Goal: Transaction & Acquisition: Purchase product/service

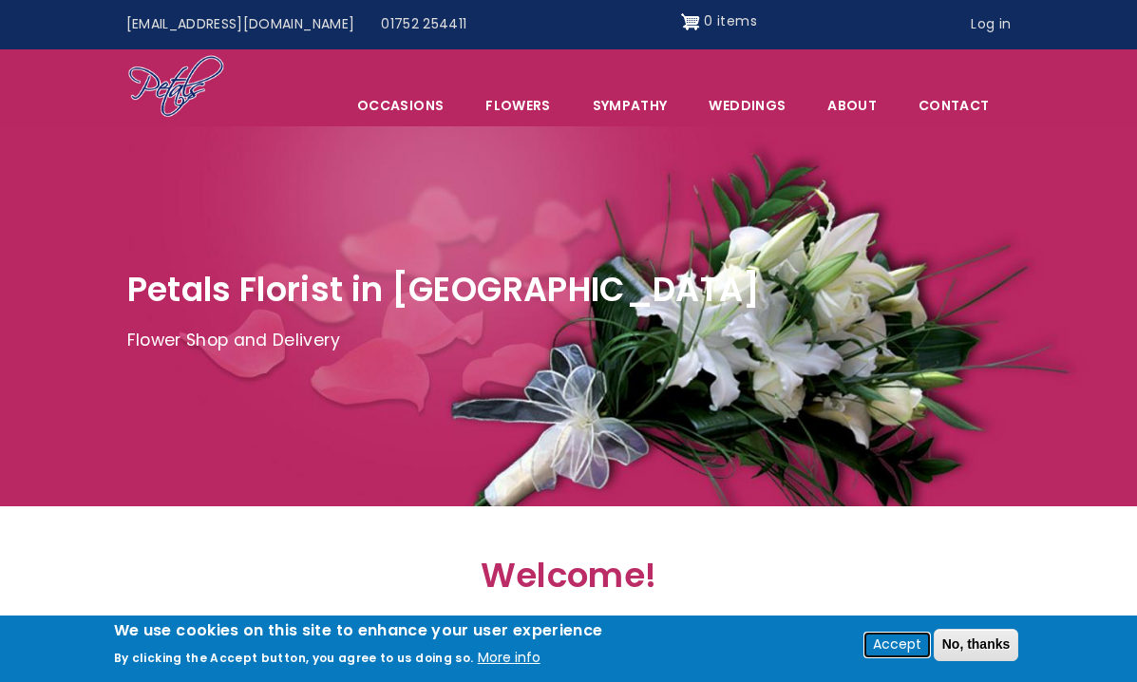
click at [894, 648] on button "Accept" at bounding box center [897, 645] width 64 height 23
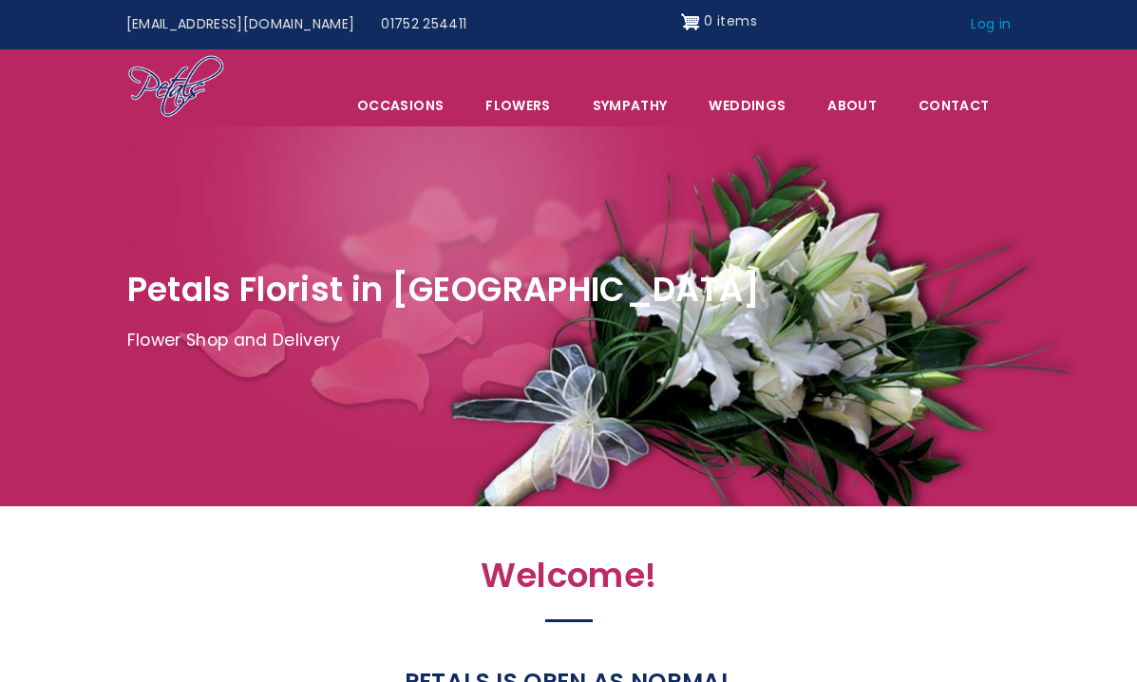
click at [1003, 21] on link "Log in" at bounding box center [990, 25] width 66 height 36
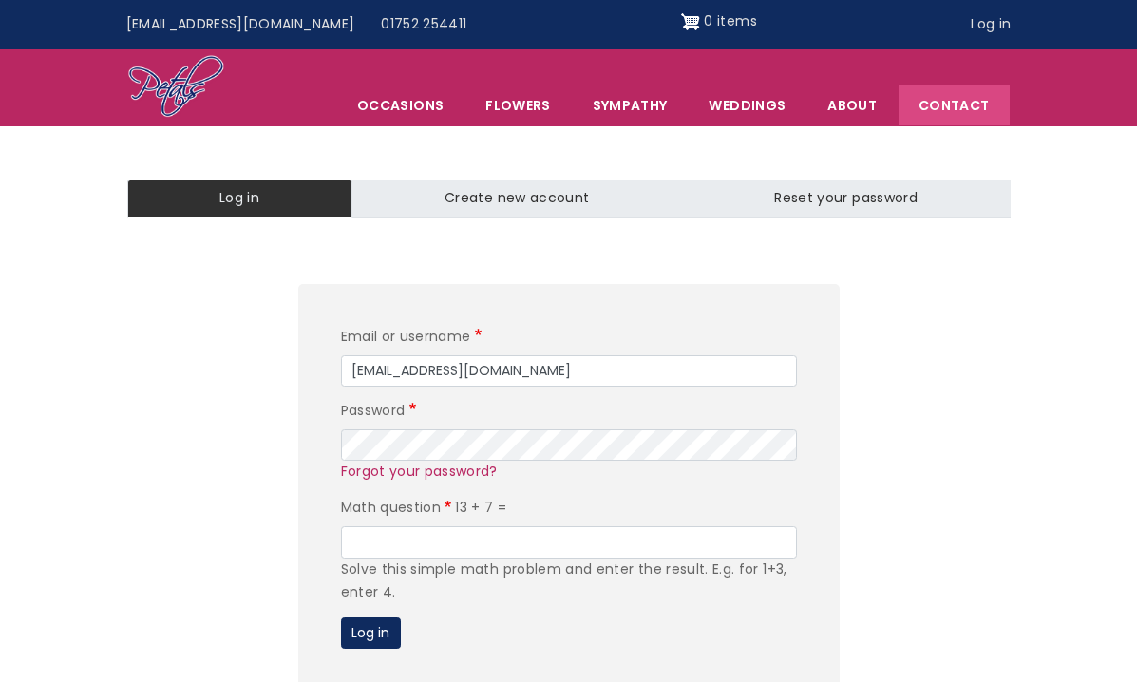
type input "jewels_422@hotmail.com"
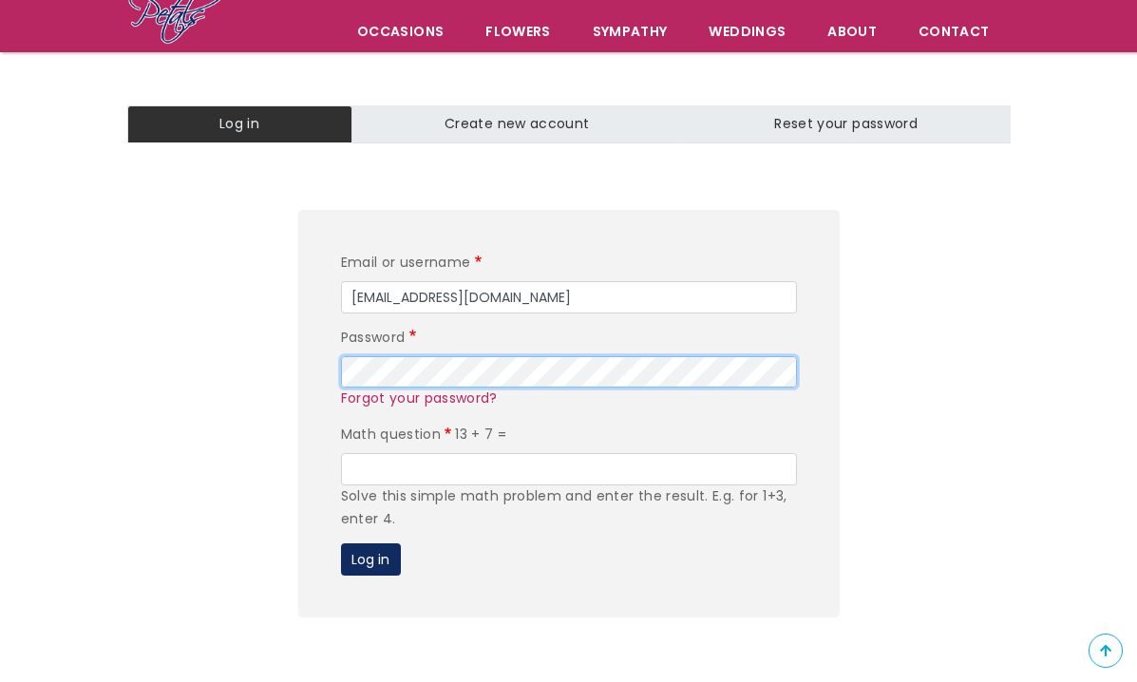
scroll to position [155, 0]
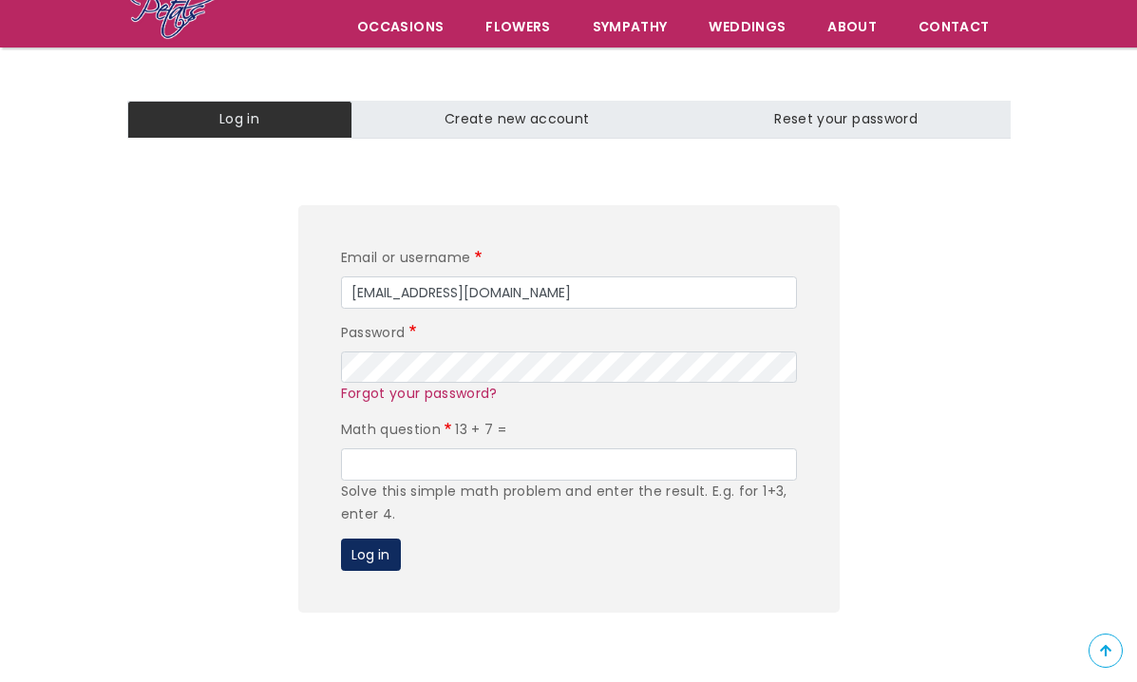
drag, startPoint x: 275, startPoint y: 445, endPoint x: 262, endPoint y: 445, distance: 13.3
click at [275, 445] on div "Email or username jewels_422@hotmail.com Password Forgot your password? Math qu…" at bounding box center [569, 408] width 1064 height 407
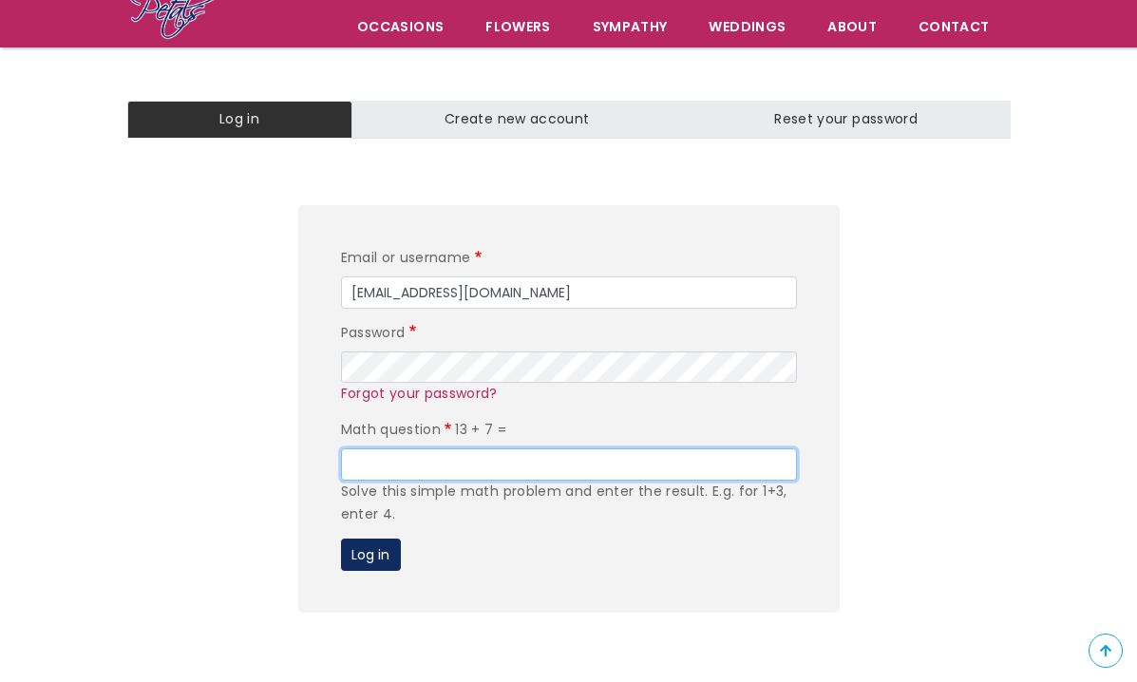
click at [405, 461] on input "Math question" at bounding box center [569, 464] width 456 height 32
type input "20"
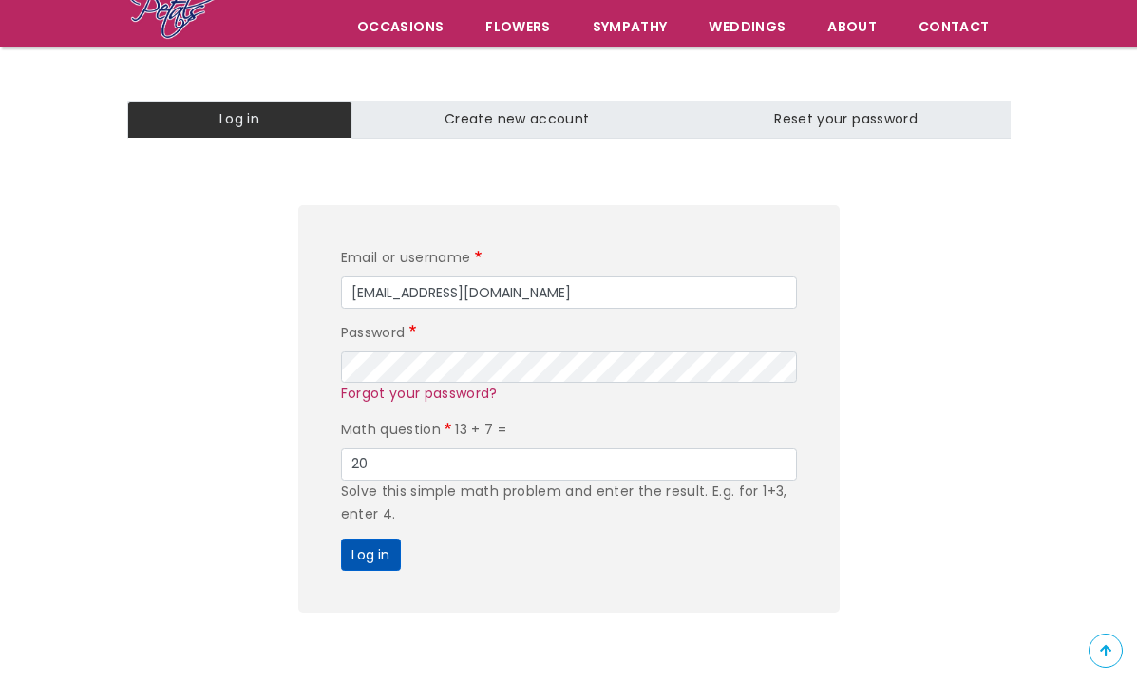
click at [376, 548] on button "Log in" at bounding box center [371, 555] width 60 height 32
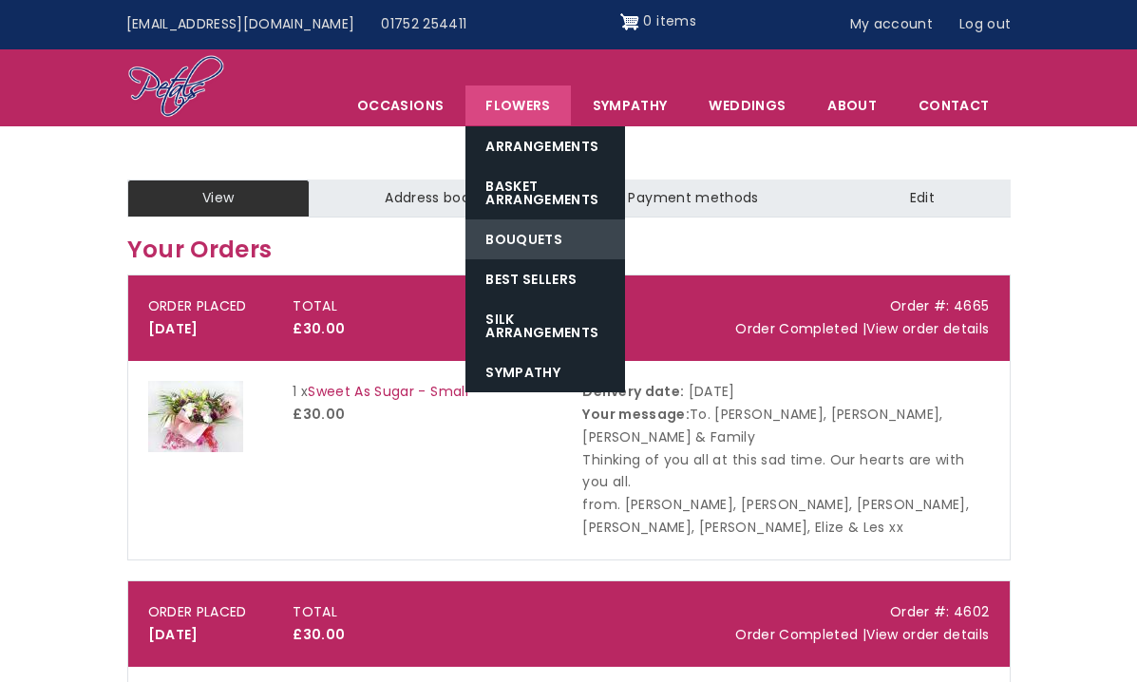
click at [530, 237] on link "Bouquets" at bounding box center [545, 239] width 160 height 40
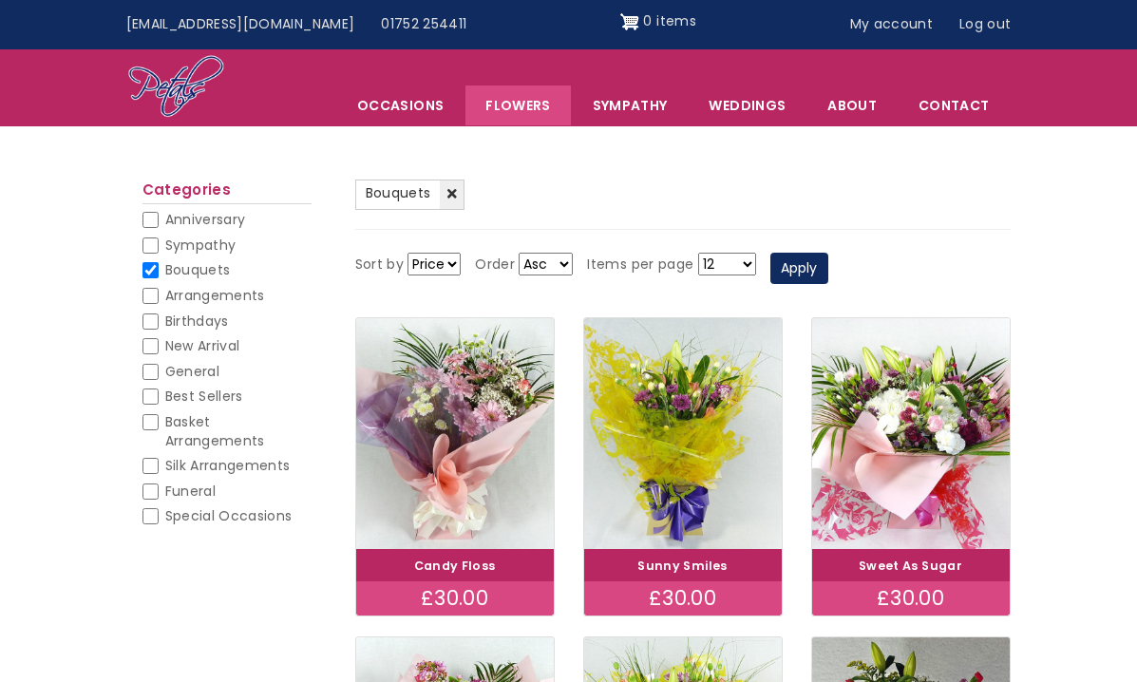
click at [150, 314] on input "Birthdays" at bounding box center [150, 321] width 16 height 16
checkbox input "false"
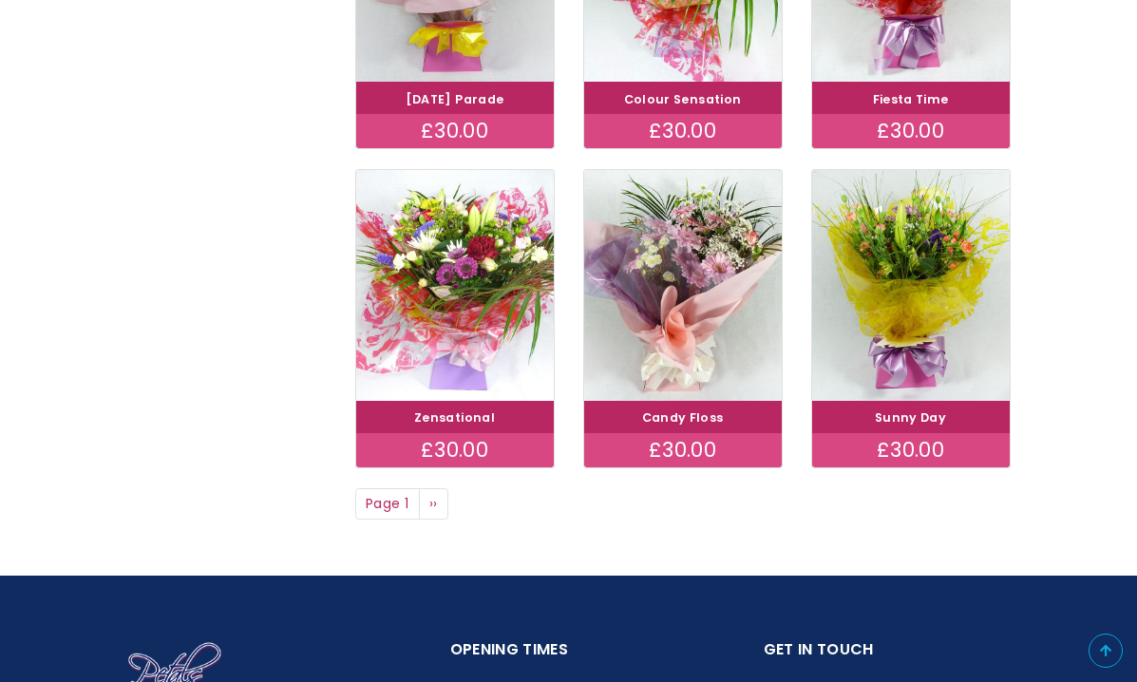
scroll to position [1183, 0]
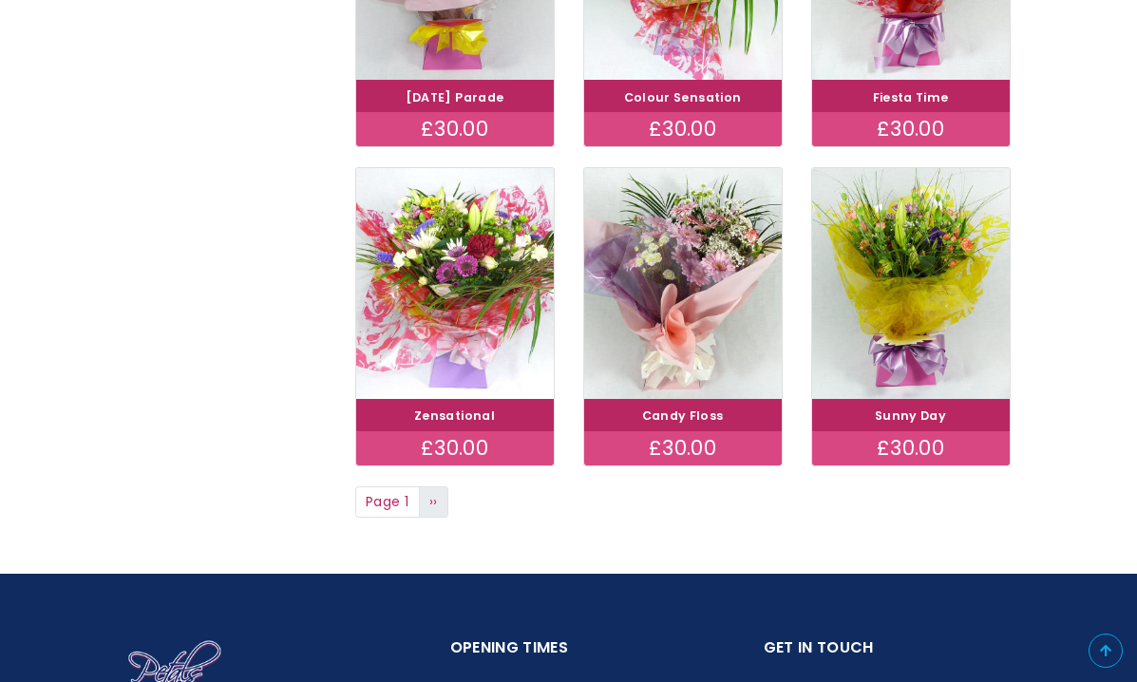
click at [439, 492] on link "Next page ››" at bounding box center [434, 502] width 30 height 32
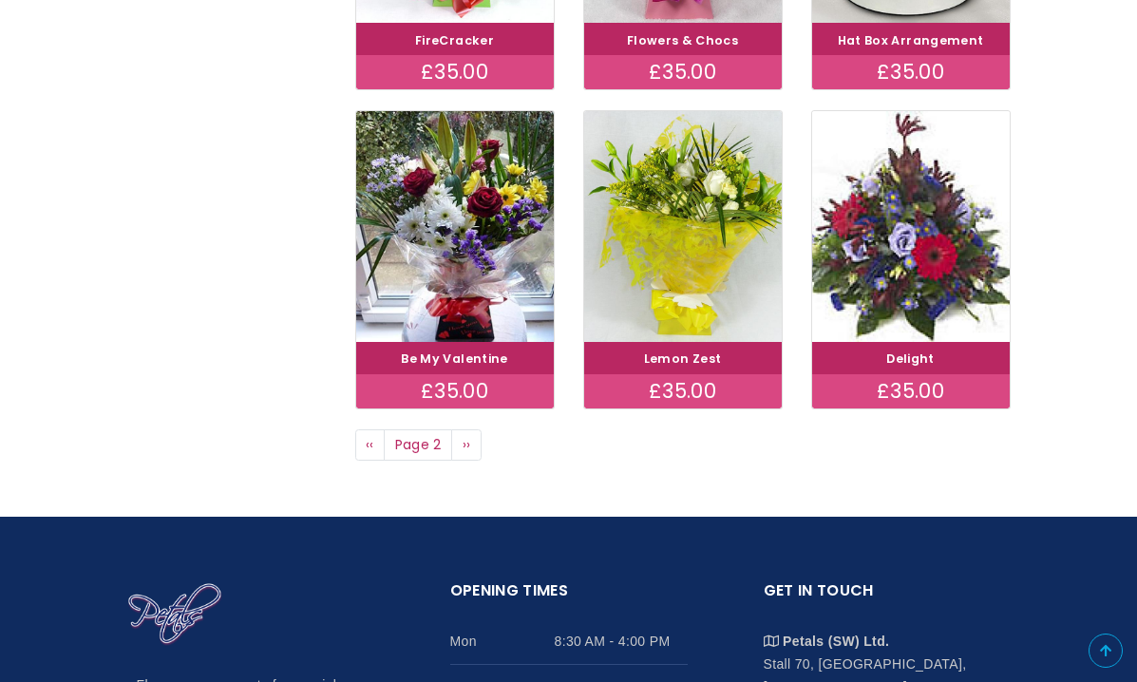
scroll to position [1243, 0]
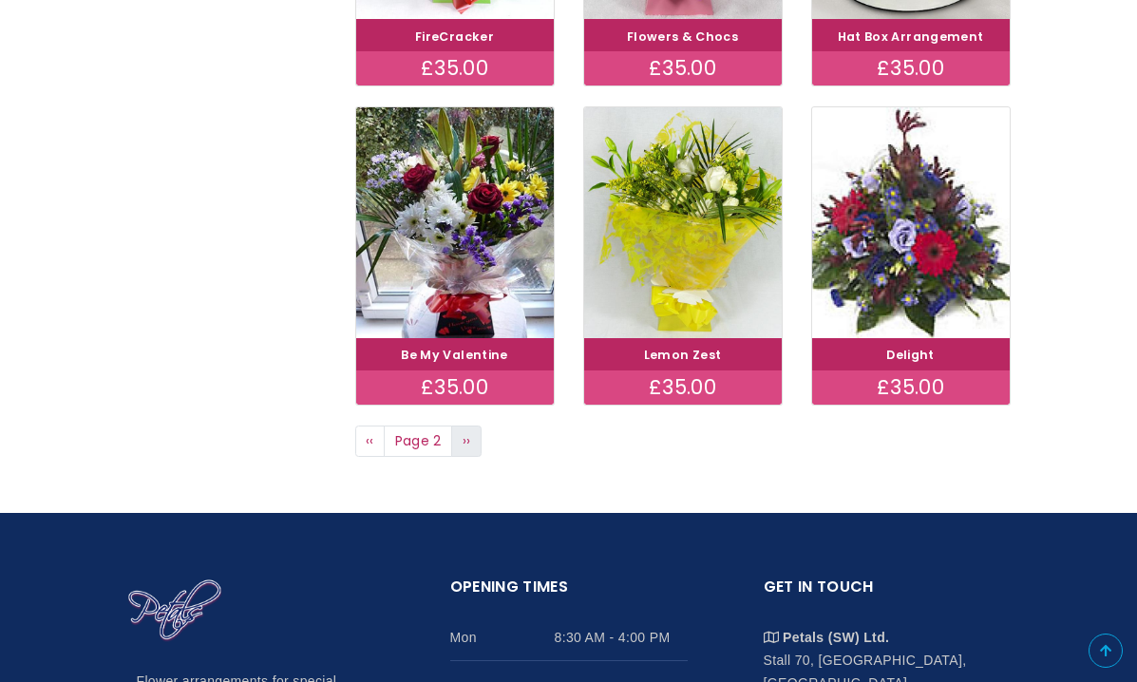
click at [468, 432] on span "››" at bounding box center [467, 440] width 9 height 19
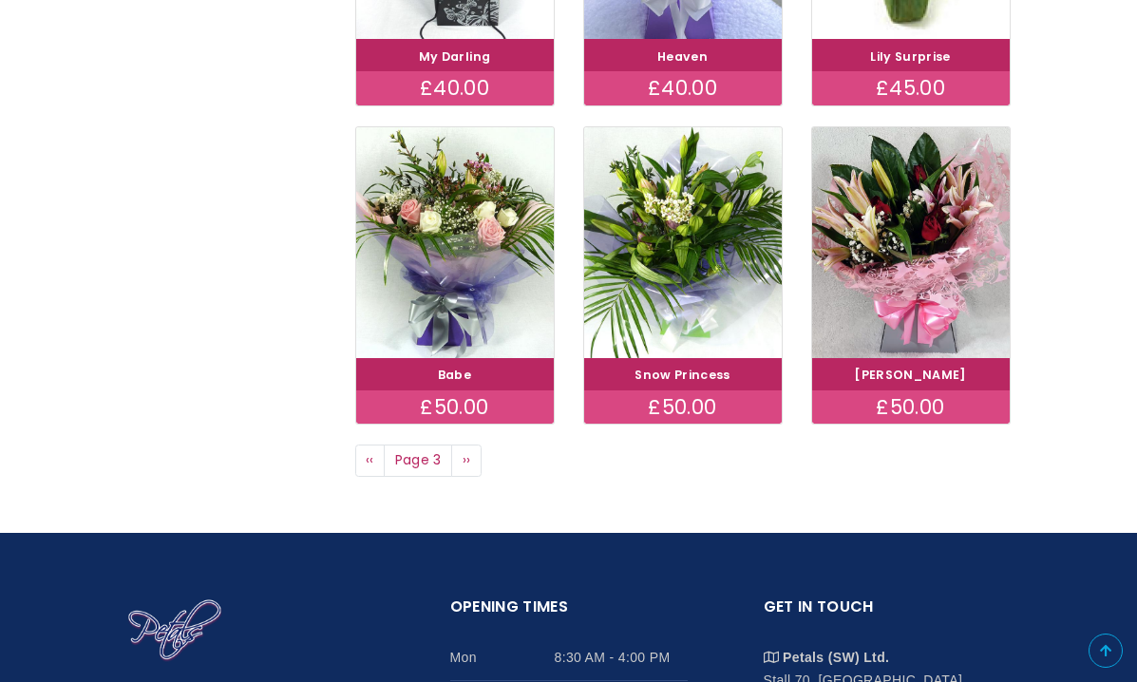
scroll to position [1250, 0]
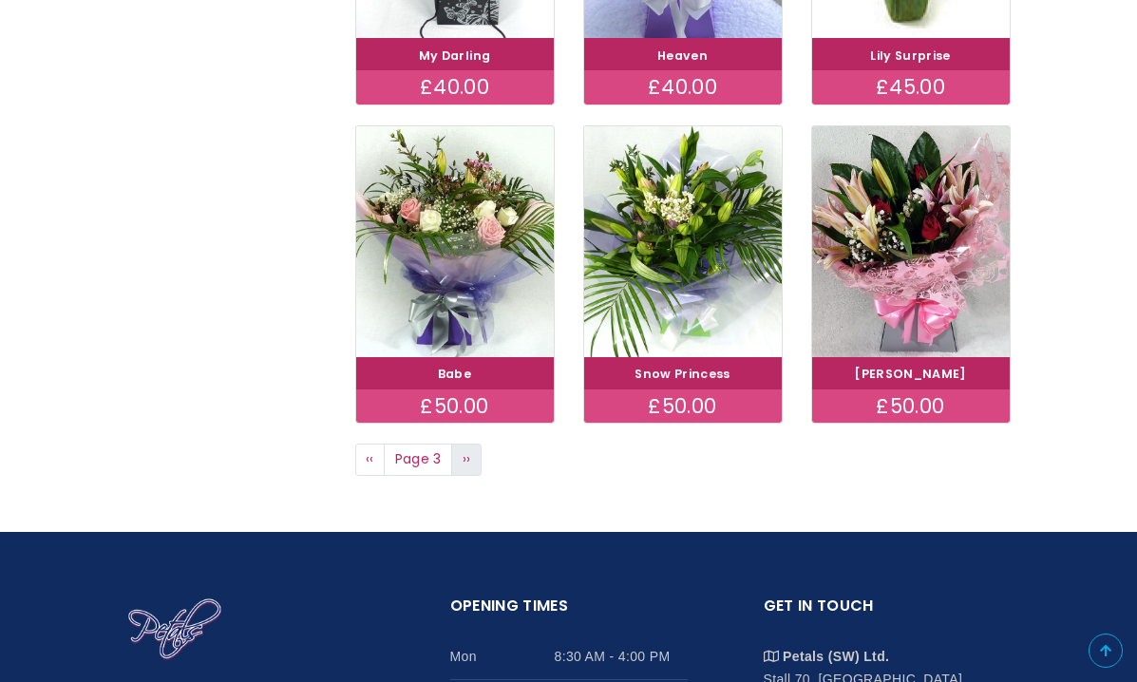
click at [464, 449] on span "››" at bounding box center [467, 458] width 9 height 19
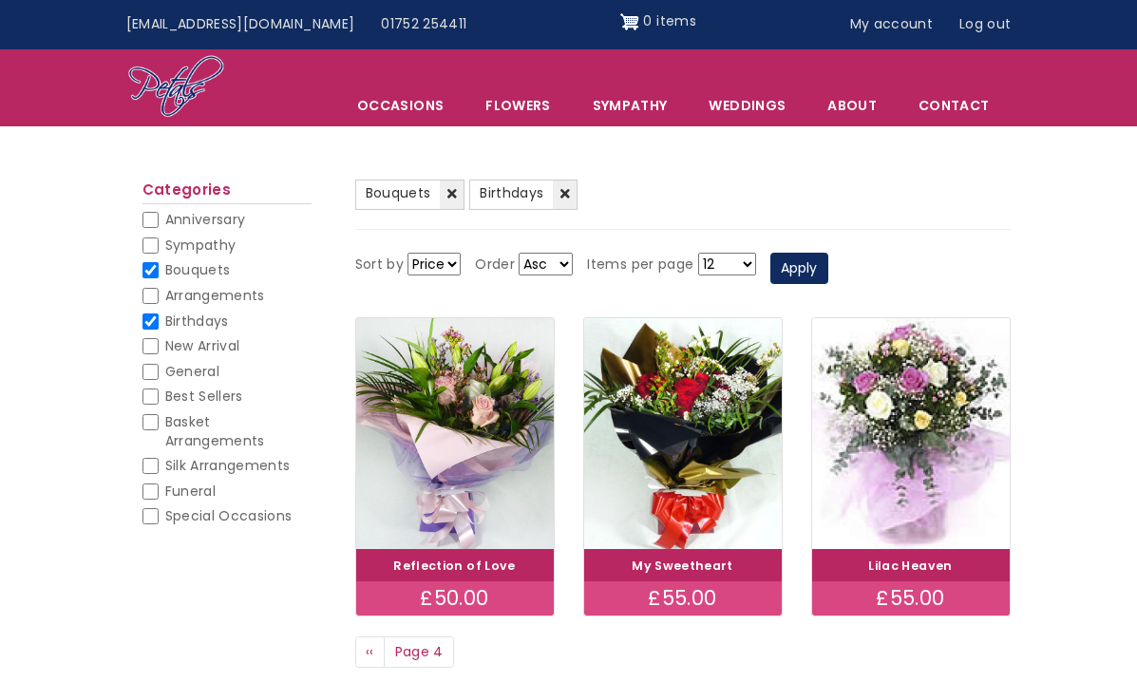
click at [148, 313] on input "Birthdays" at bounding box center [150, 321] width 16 height 16
checkbox input "false"
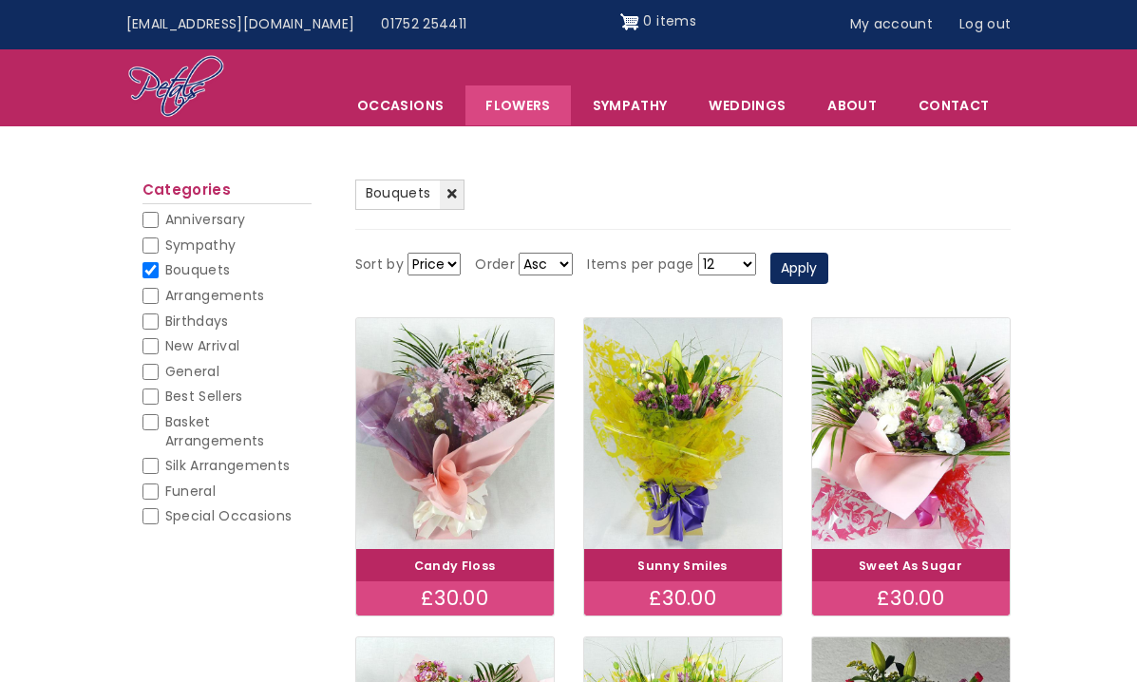
click at [154, 270] on input "Bouquets" at bounding box center [150, 270] width 16 height 16
checkbox input "false"
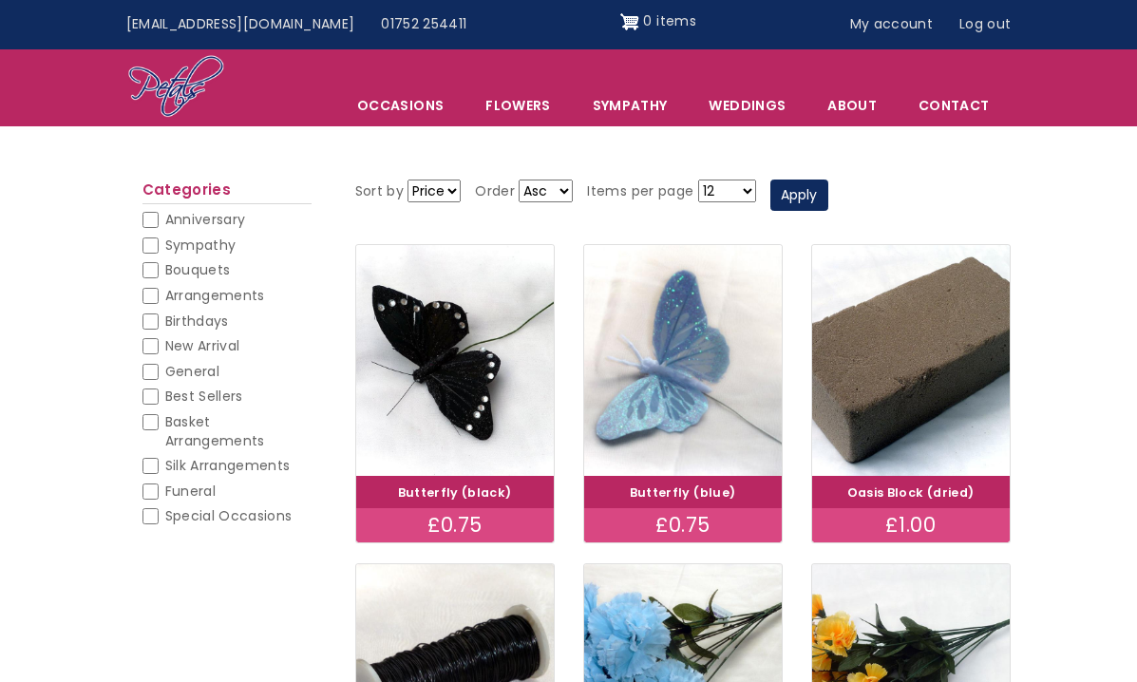
click at [155, 391] on input "Best Sellers" at bounding box center [150, 396] width 16 height 16
checkbox input "false"
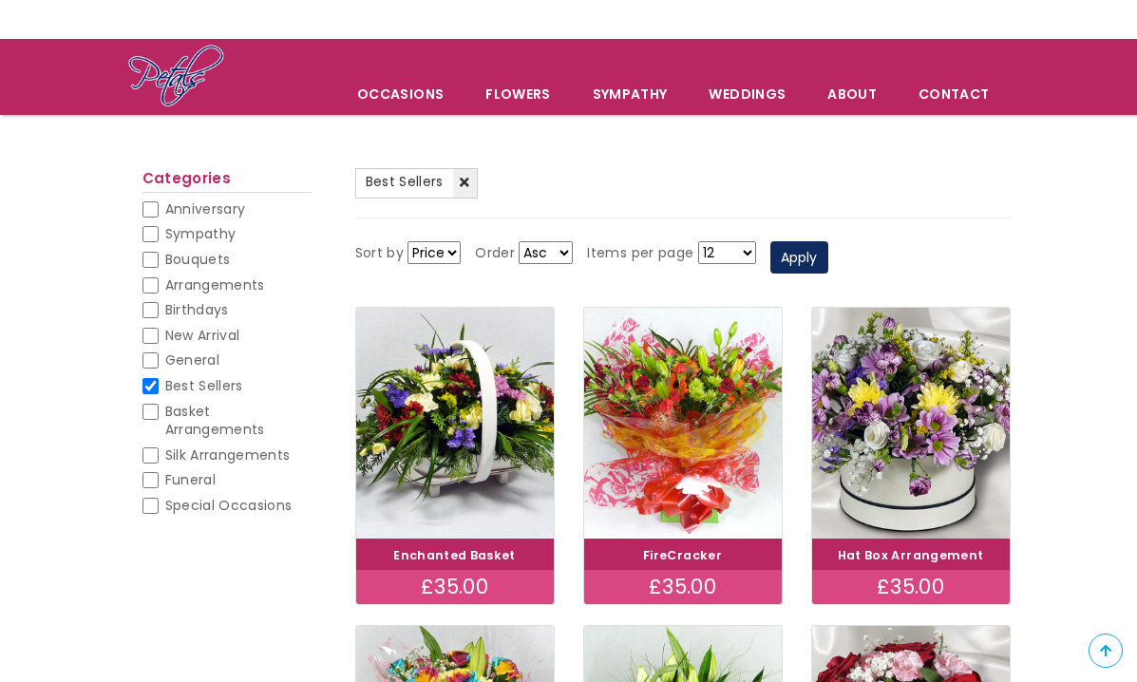
scroll to position [86, 0]
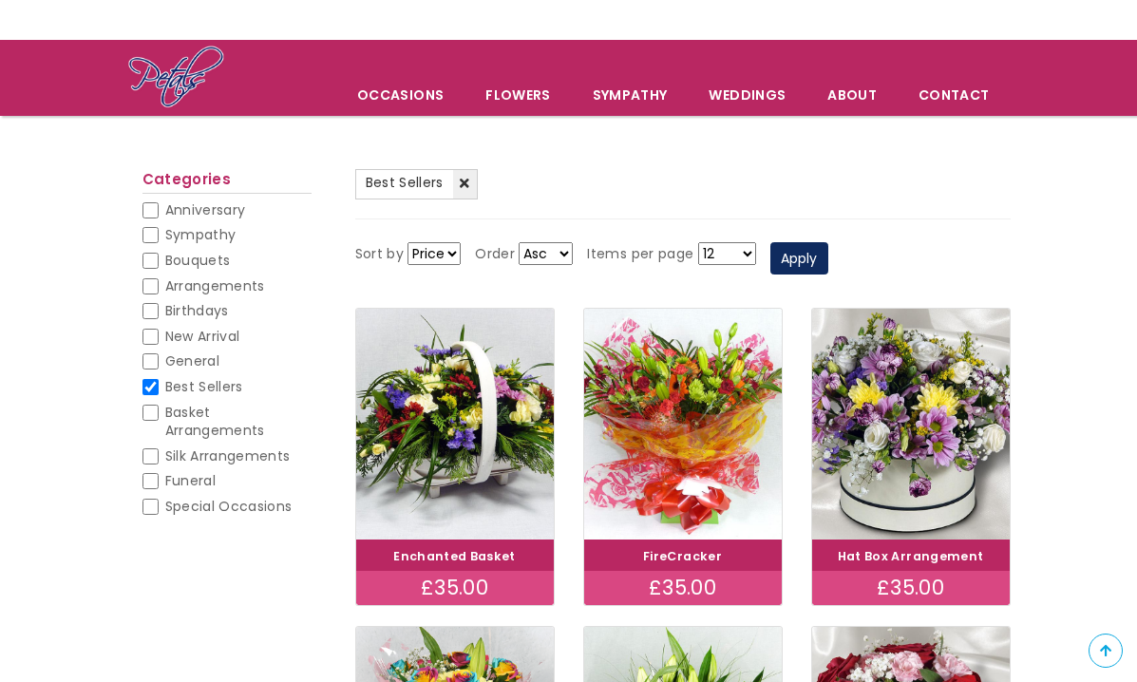
click at [148, 379] on input "Best Sellers" at bounding box center [150, 387] width 16 height 16
checkbox input "false"
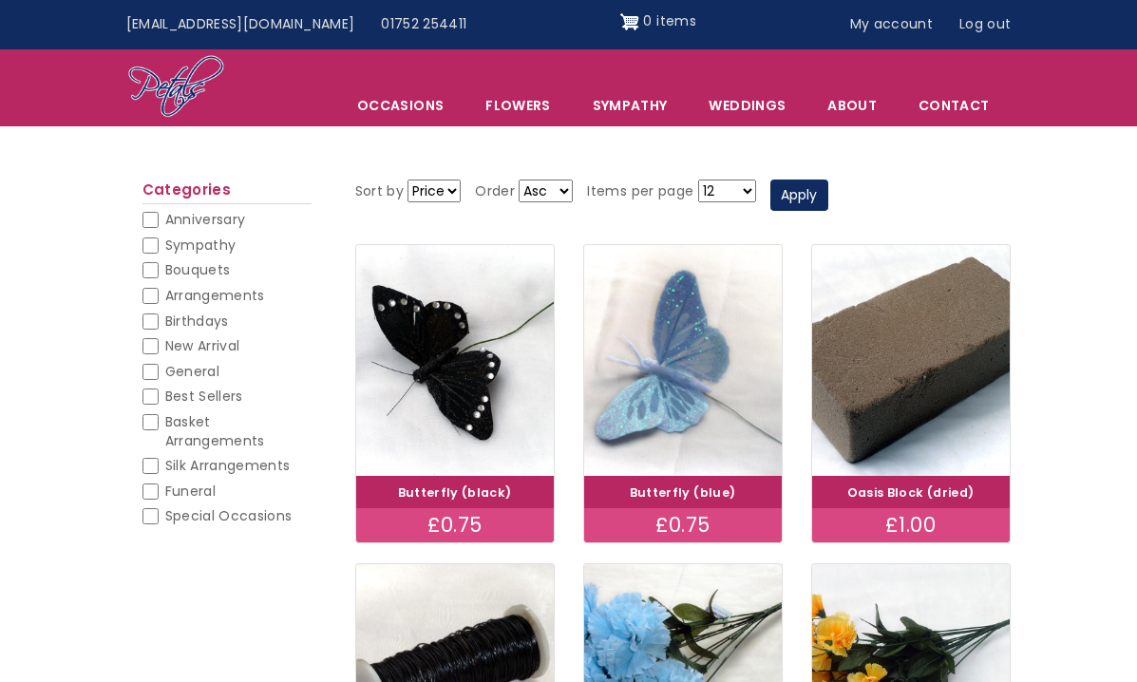
click at [151, 265] on input "Bouquets" at bounding box center [150, 270] width 16 height 16
checkbox input "false"
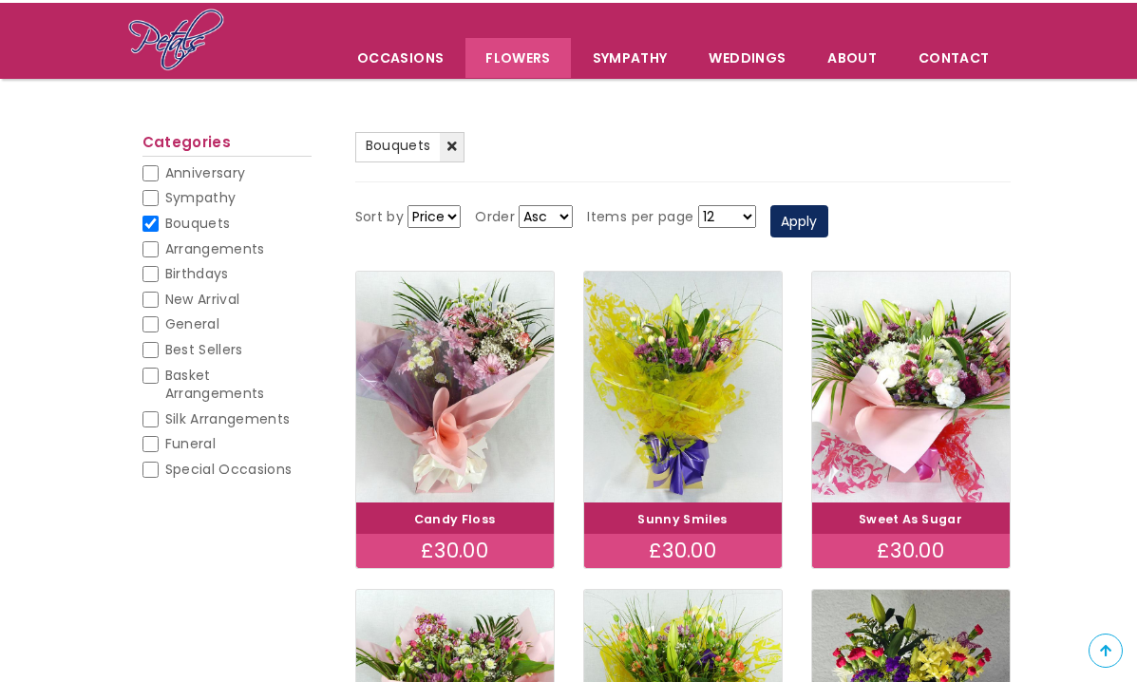
scroll to position [121, 0]
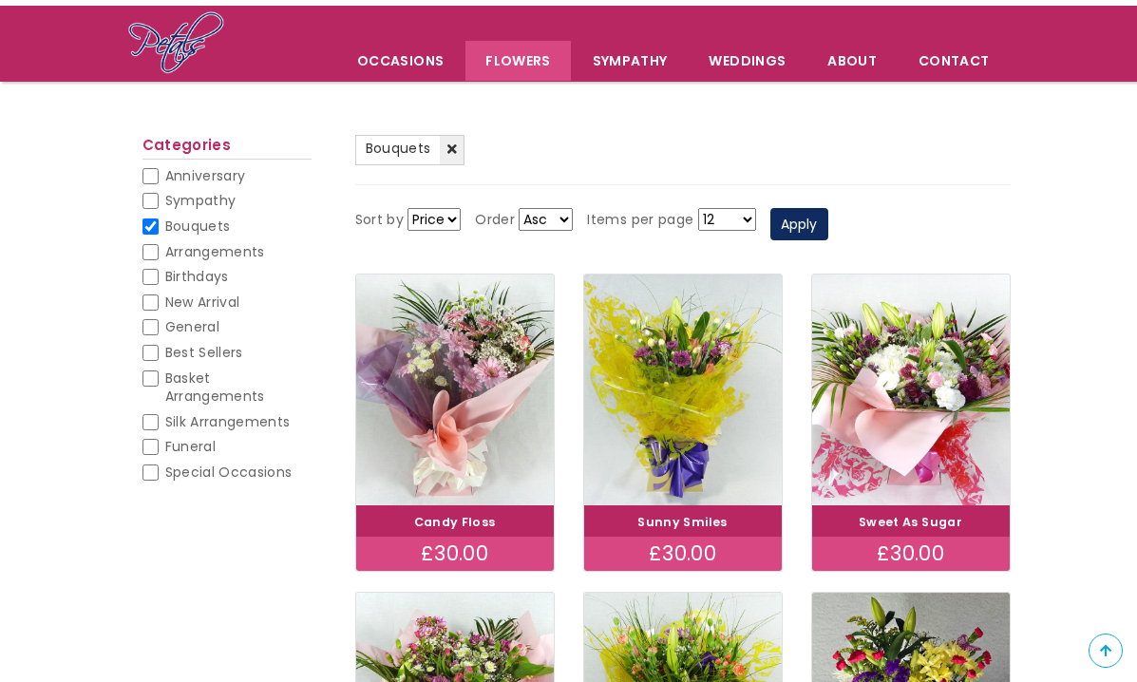
click at [147, 219] on input "Bouquets" at bounding box center [150, 226] width 16 height 16
checkbox input "false"
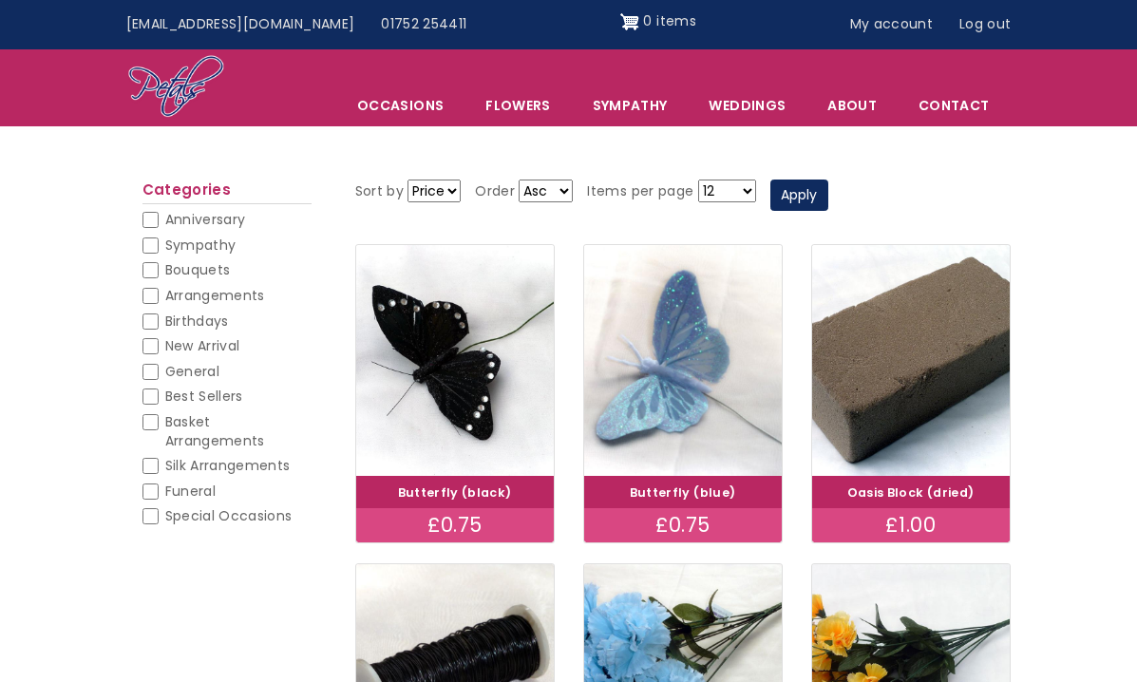
click at [155, 415] on input "Basket Arrangements" at bounding box center [150, 422] width 16 height 16
checkbox input "false"
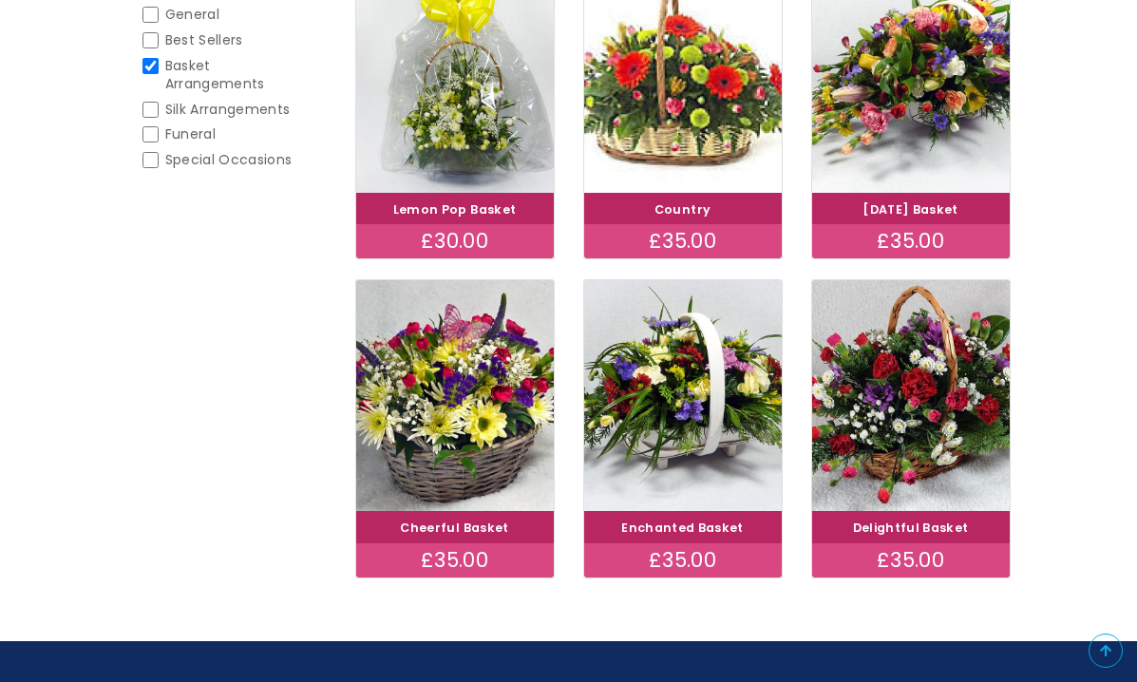
scroll to position [438, 0]
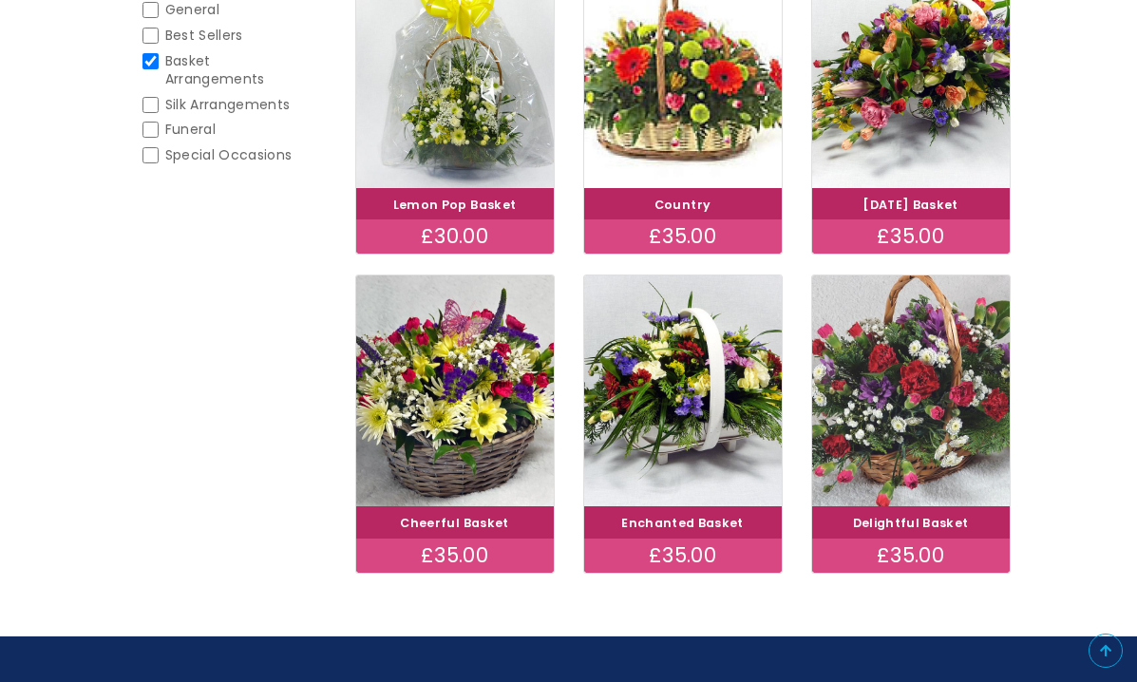
click at [922, 416] on img at bounding box center [910, 390] width 221 height 257
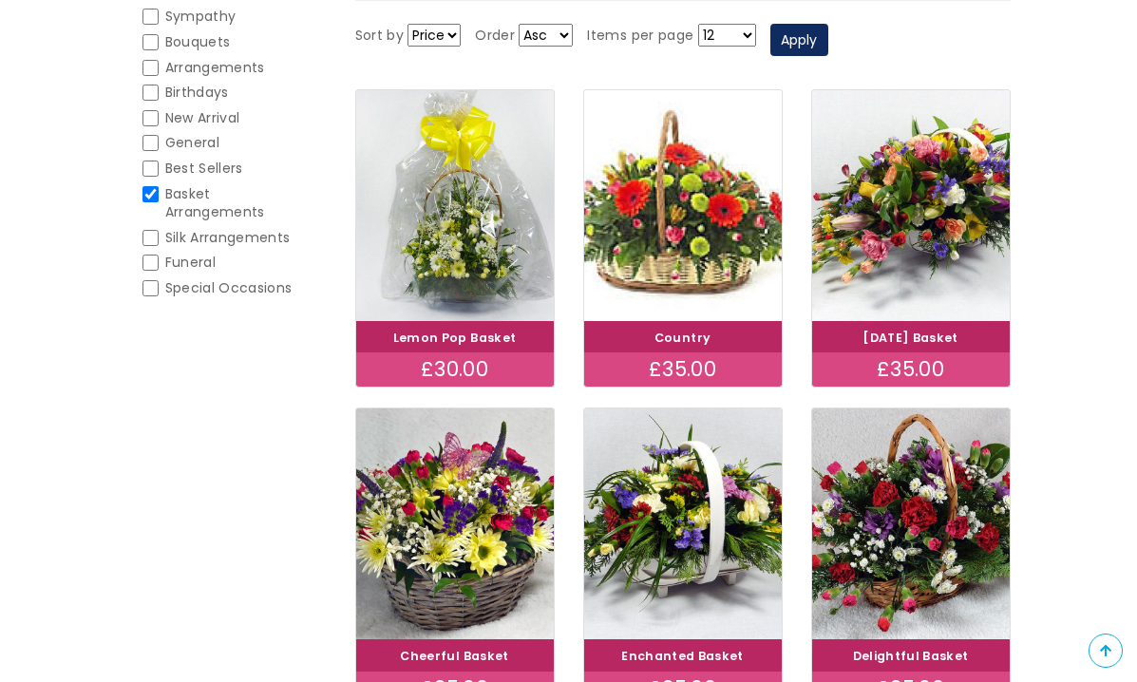
scroll to position [303, 0]
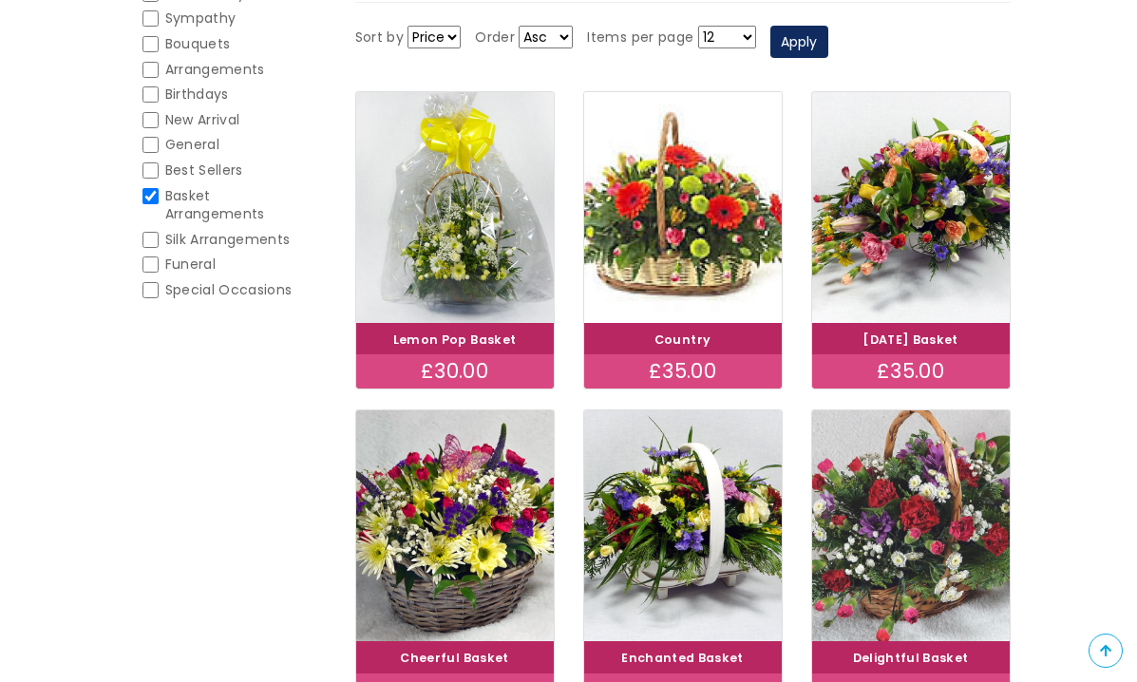
click at [945, 529] on img at bounding box center [910, 525] width 221 height 257
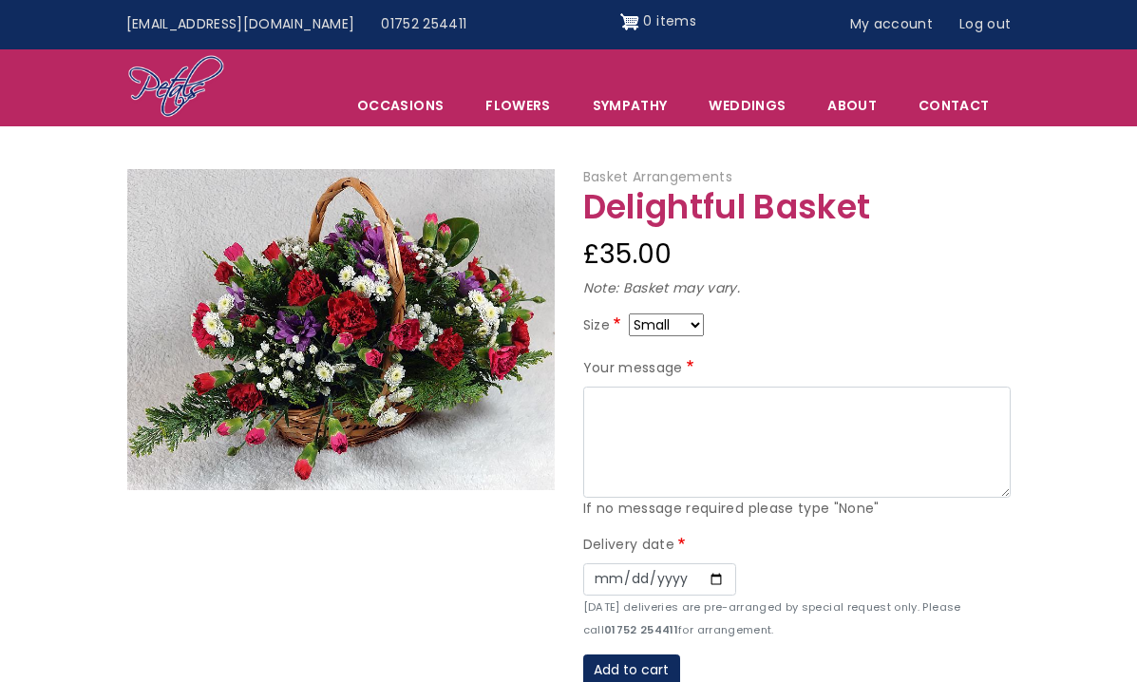
select select "9"
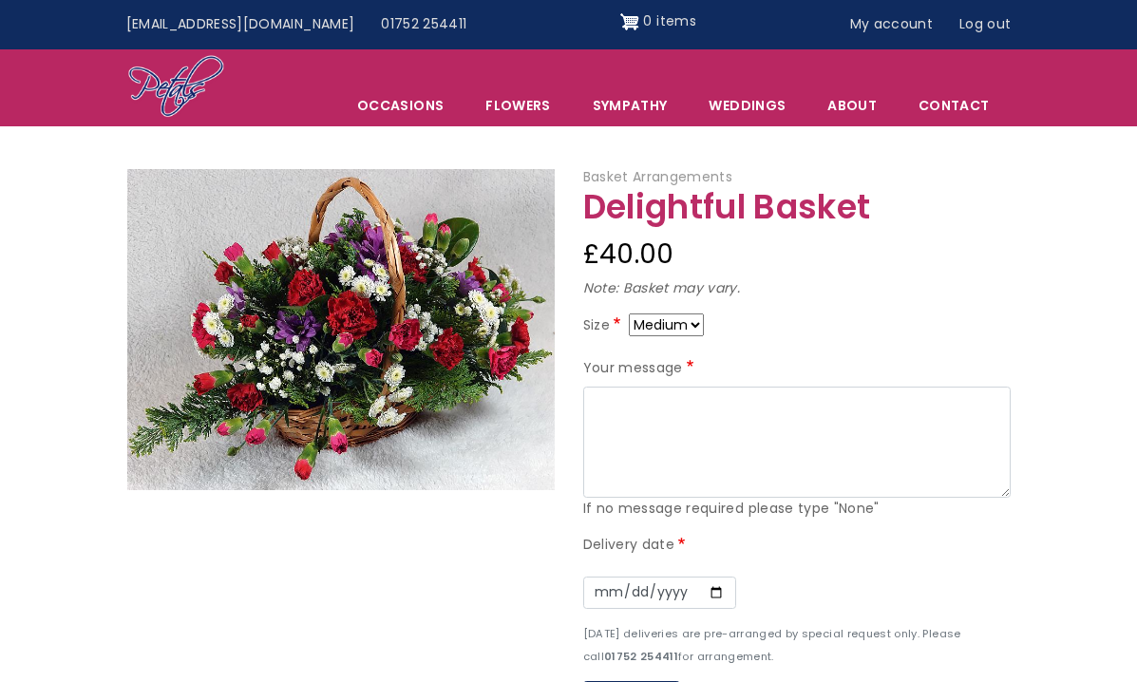
select select "10"
select select "8"
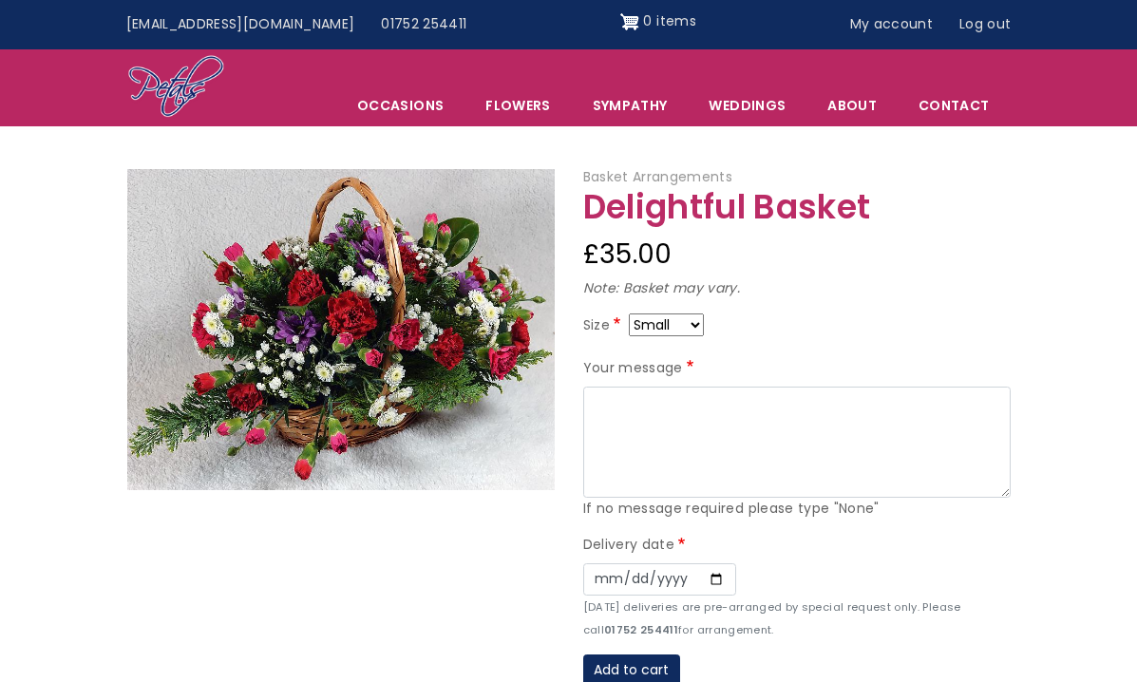
select select "9"
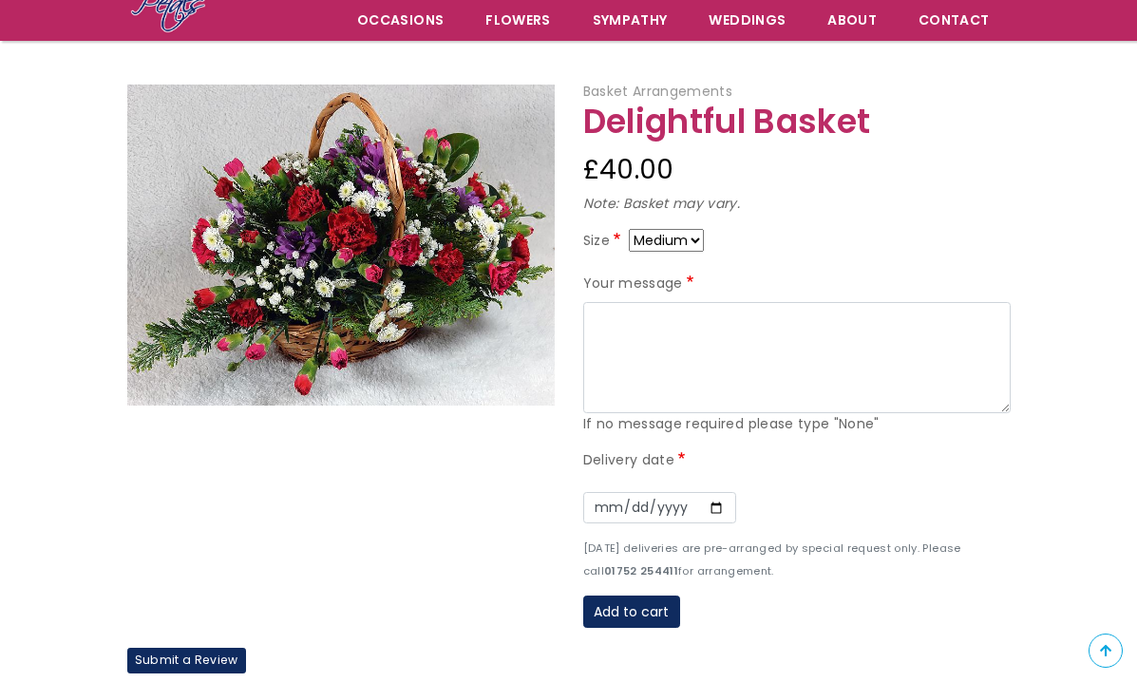
scroll to position [164, 0]
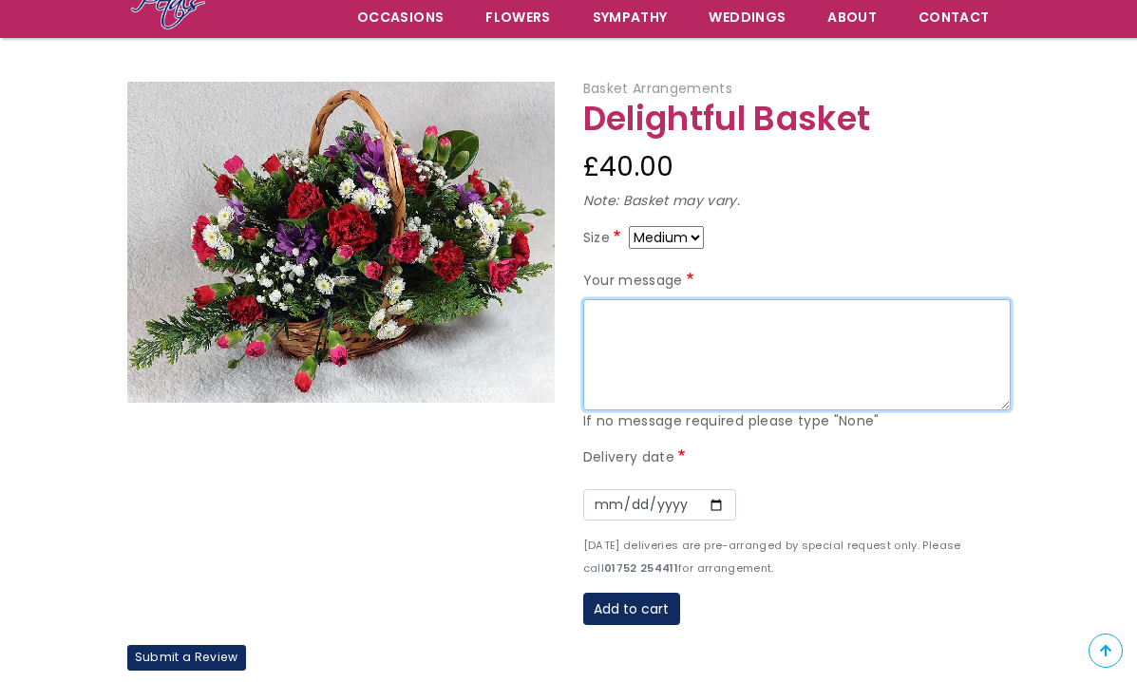
click at [764, 325] on textarea "Your message" at bounding box center [796, 355] width 427 height 112
type textarea "H"
type textarea "Happy Birthday Hope you have a wonderful day Love from. Julie & Les xxx"
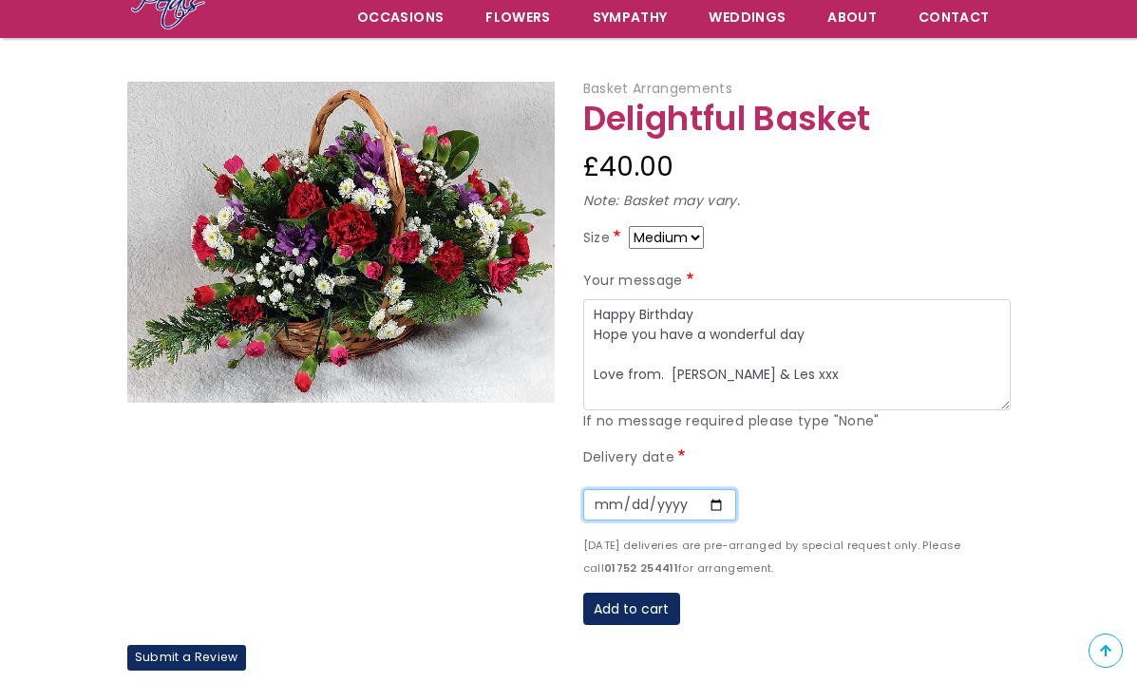
click at [610, 500] on input "Date" at bounding box center [659, 505] width 153 height 32
type input "2025-10-14"
click at [550, 579] on div at bounding box center [341, 363] width 456 height 563
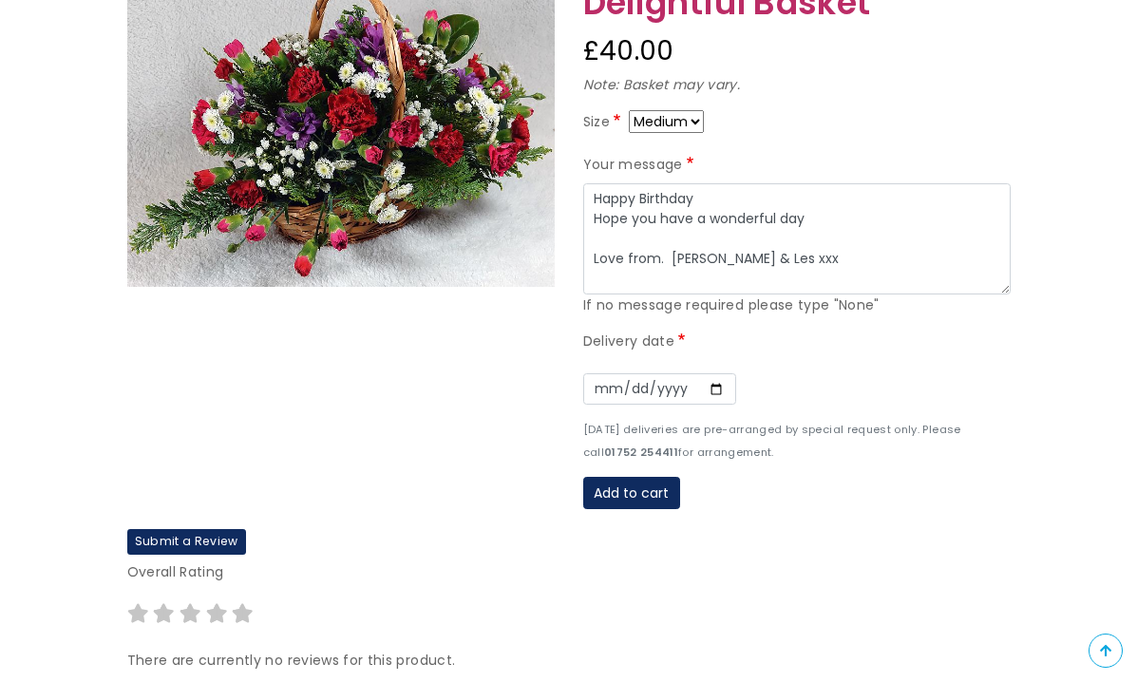
scroll to position [289, 0]
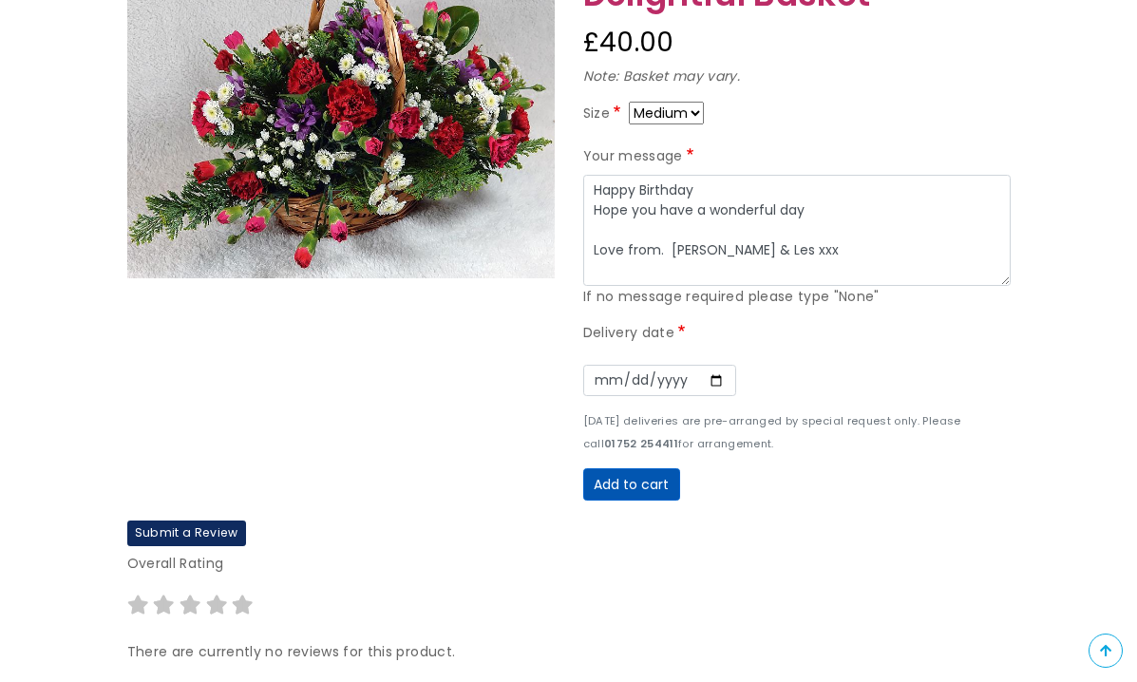
click at [648, 477] on button "Add to cart" at bounding box center [631, 484] width 97 height 32
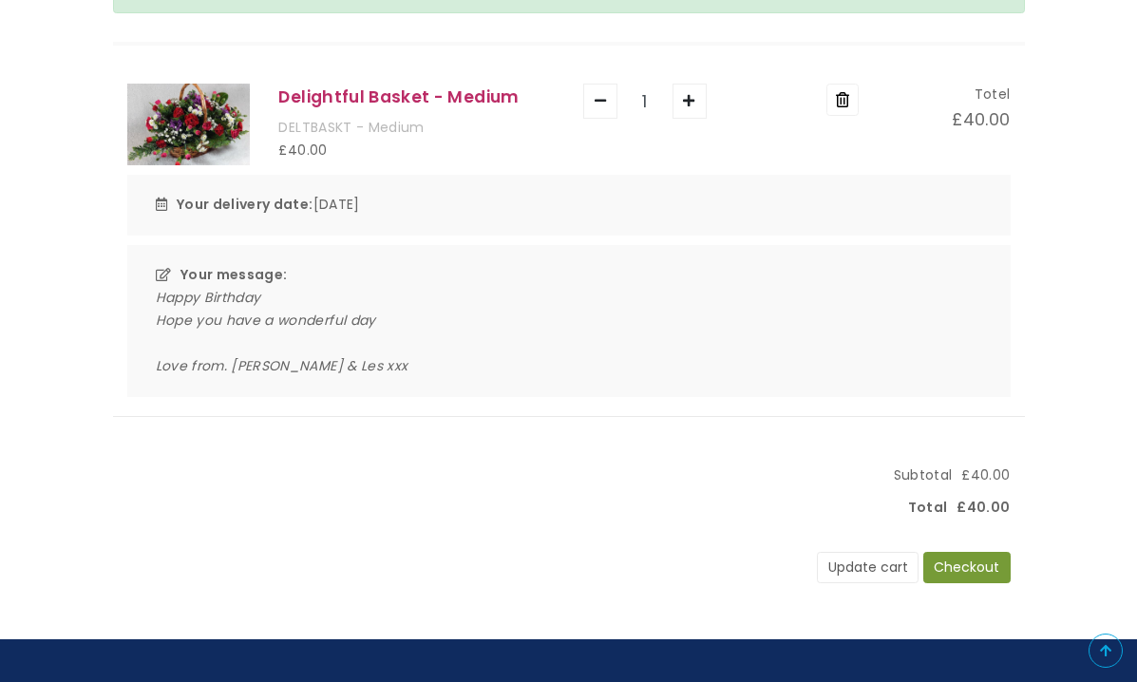
scroll to position [272, 0]
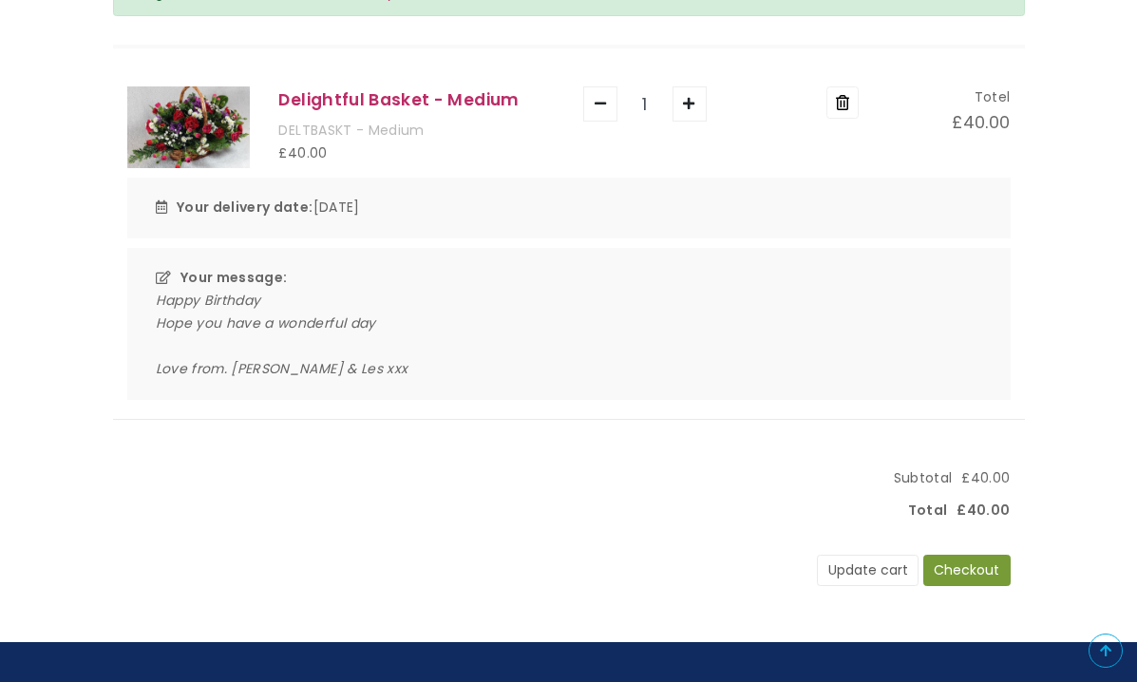
click at [968, 562] on button "Checkout" at bounding box center [966, 571] width 87 height 32
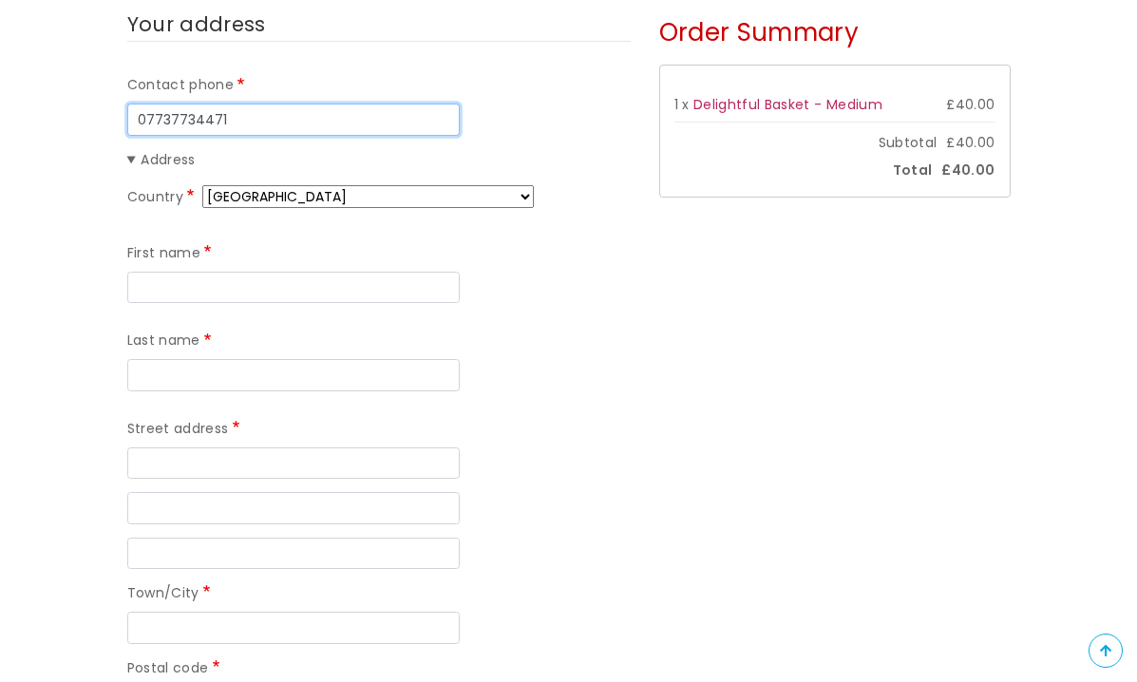
scroll to position [355, 0]
type input "07737734471"
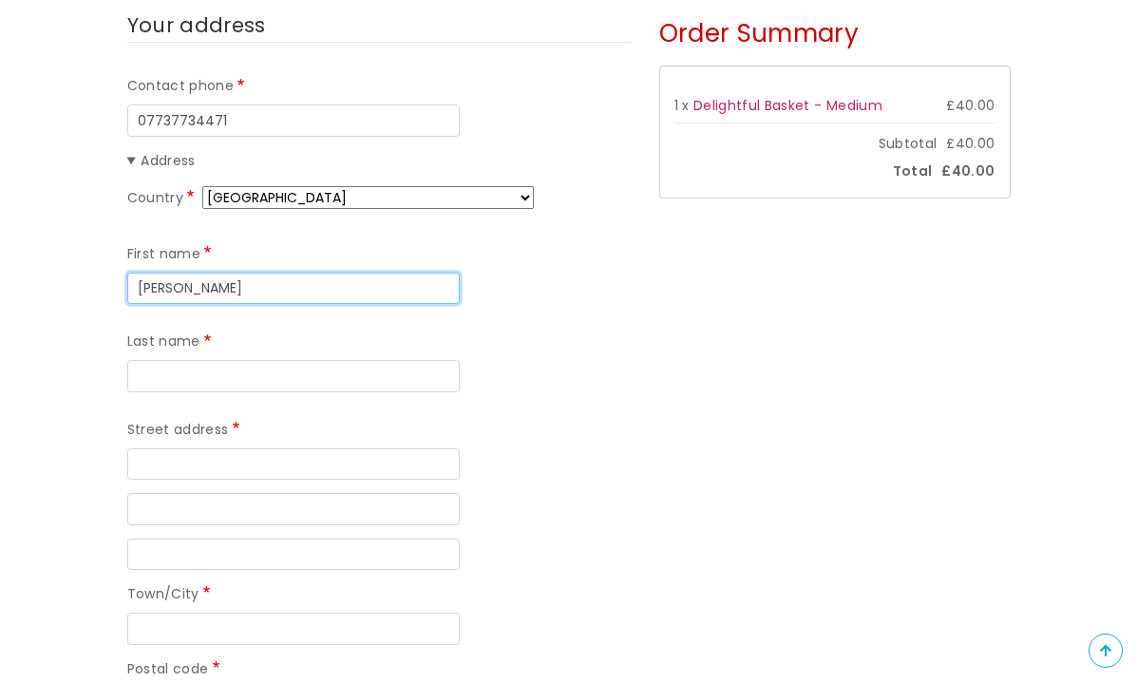
click at [246, 283] on input "[PERSON_NAME]" at bounding box center [293, 289] width 332 height 32
type input "[PERSON_NAME]"
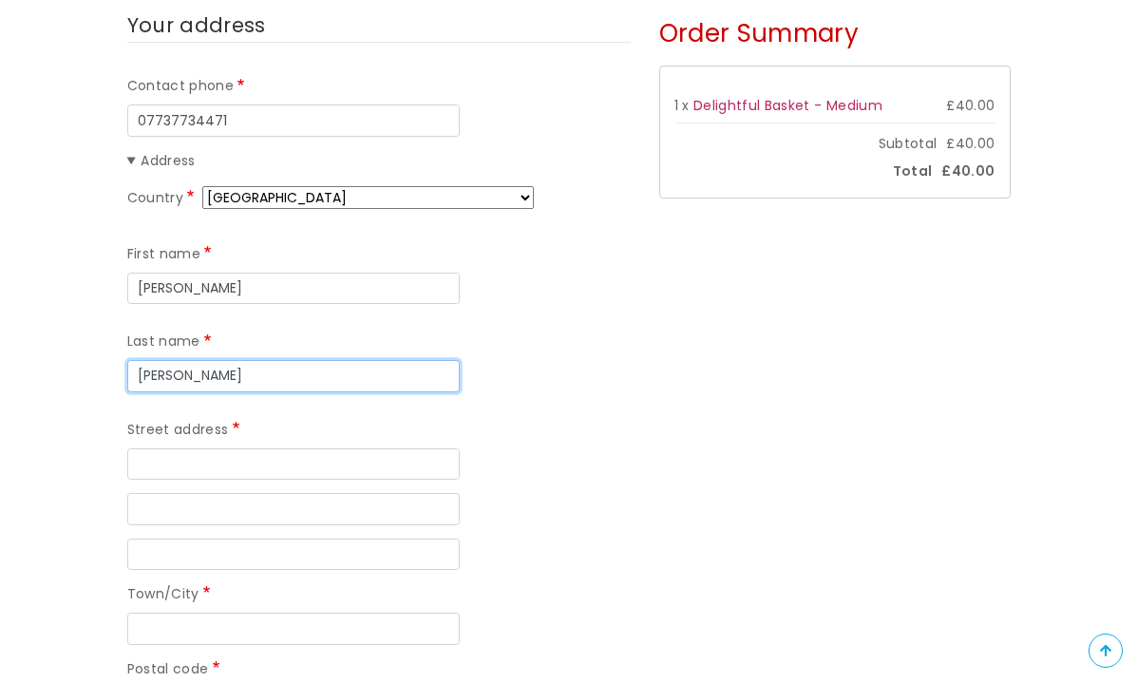
type input "[PERSON_NAME]"
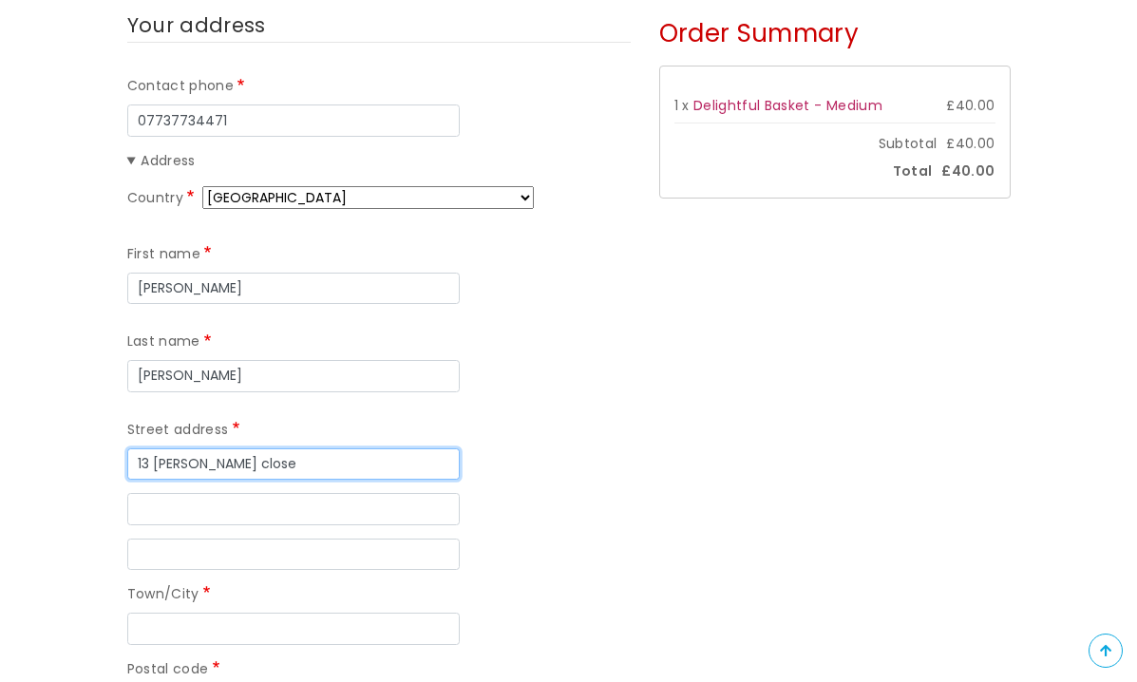
type input "13 wills close"
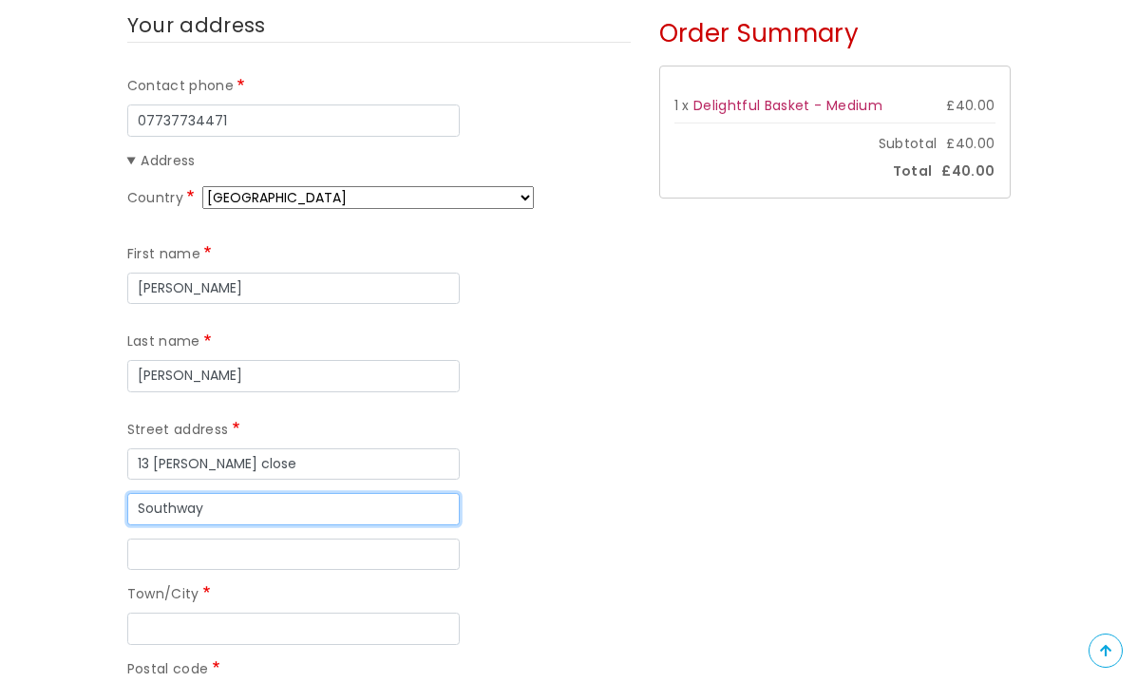
type input "Southway"
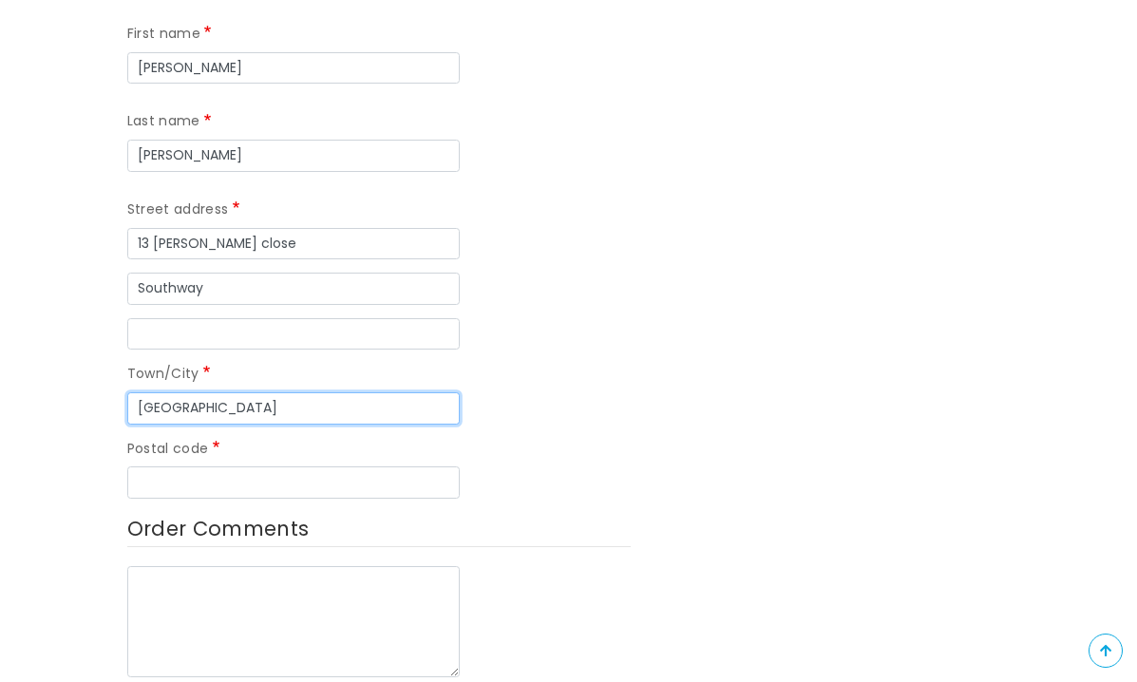
scroll to position [581, 0]
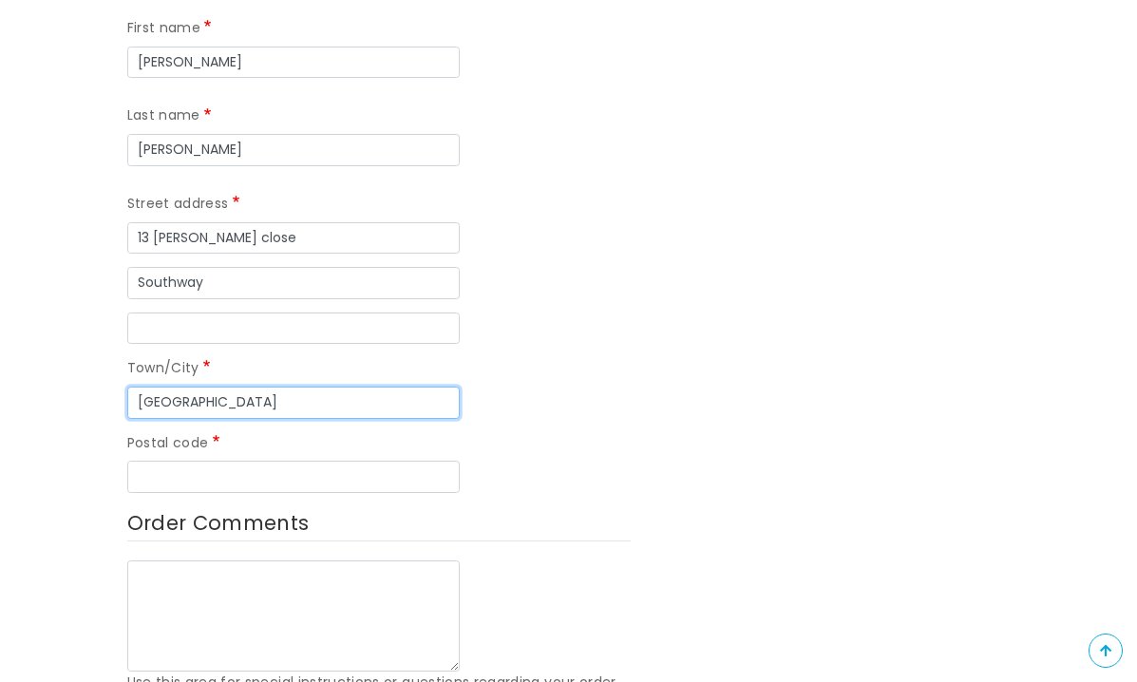
type input "Plymouth"
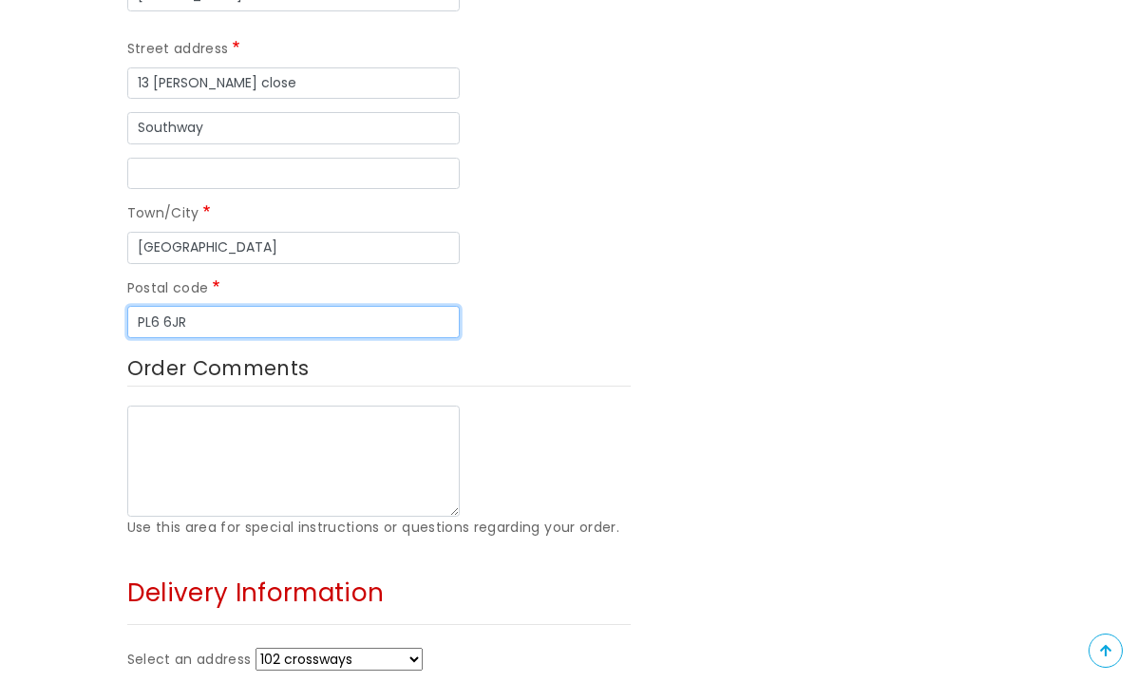
scroll to position [737, 0]
type input "PL6 6JR"
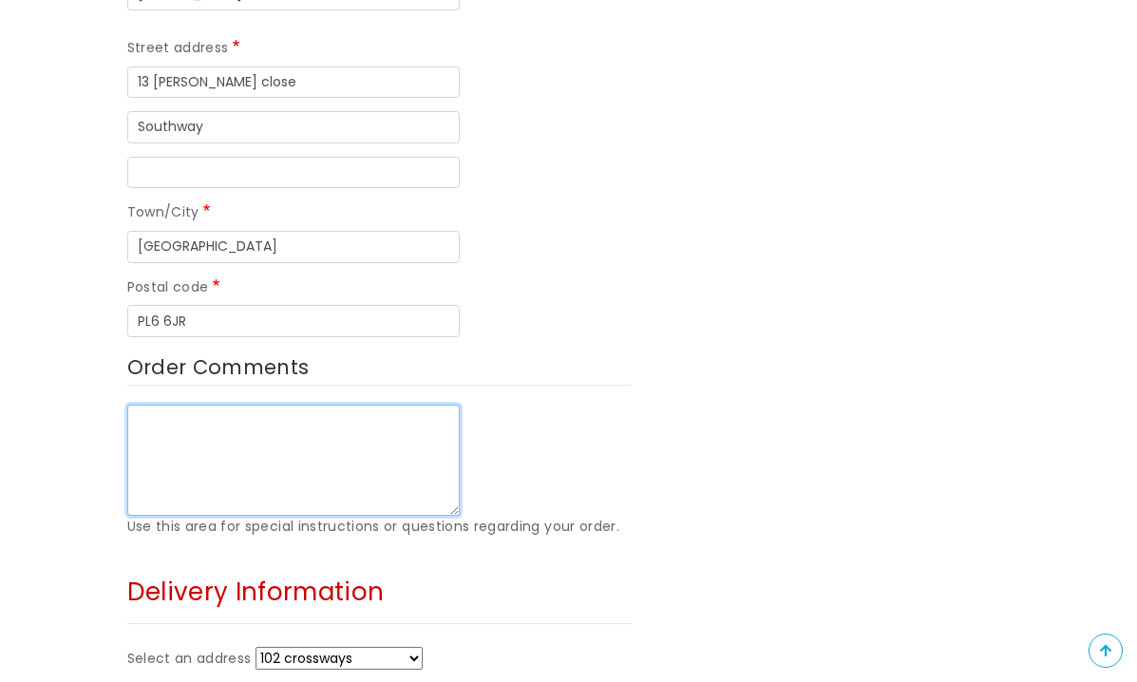
click at [275, 426] on textarea "Order Comments" at bounding box center [293, 461] width 332 height 112
click at [442, 405] on textarea "If at all possible could you please delivery" at bounding box center [293, 461] width 332 height 112
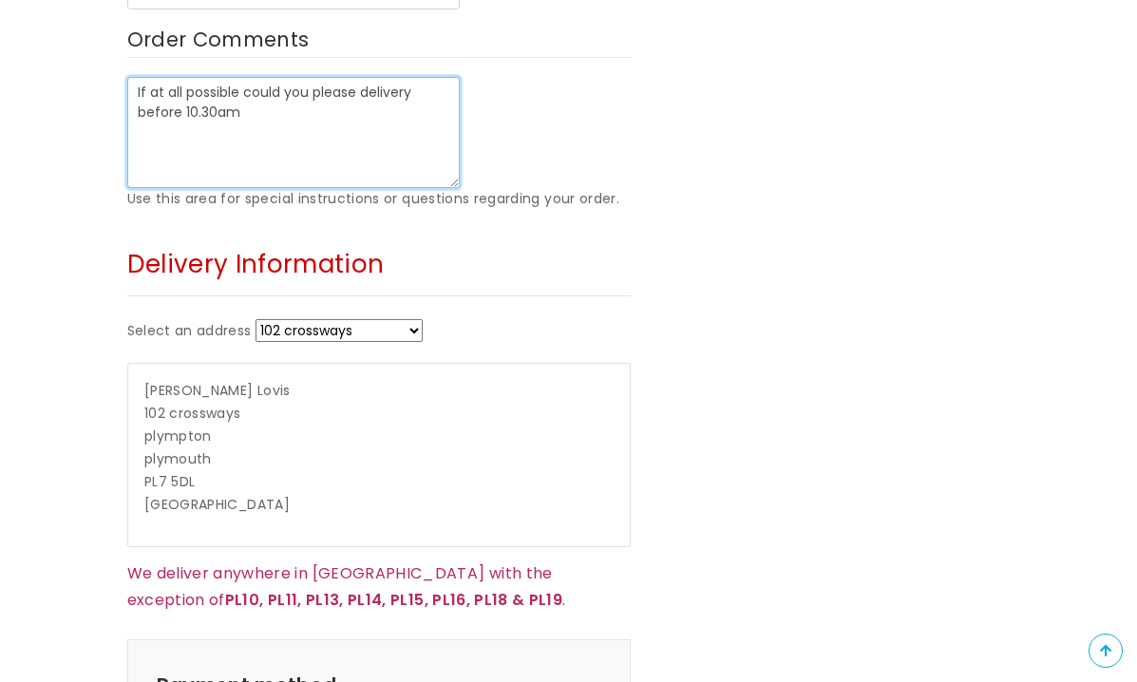
scroll to position [1115, 0]
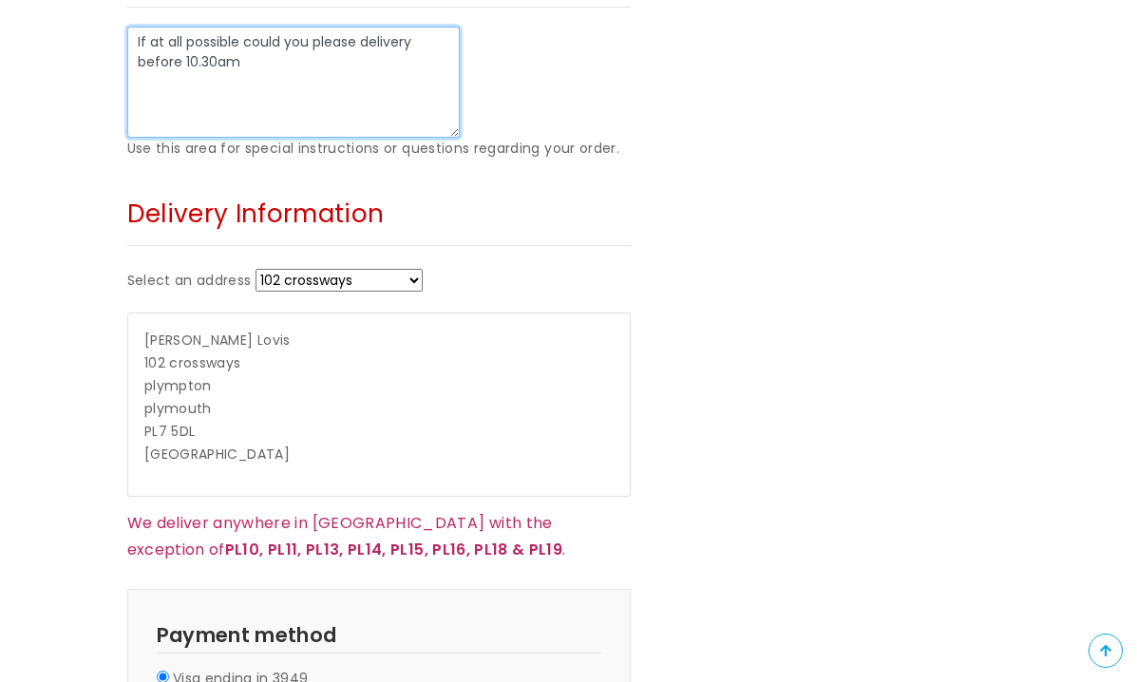
type textarea "If at all possible could you please delivery before 10.30am"
select select "3957"
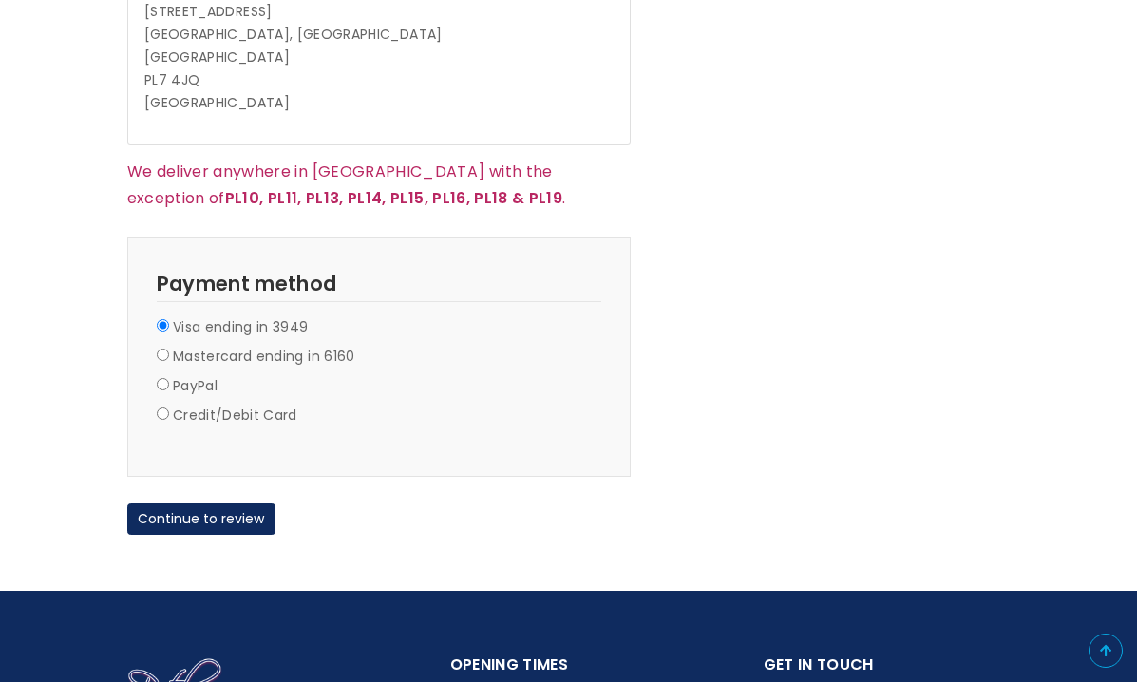
scroll to position [1469, 0]
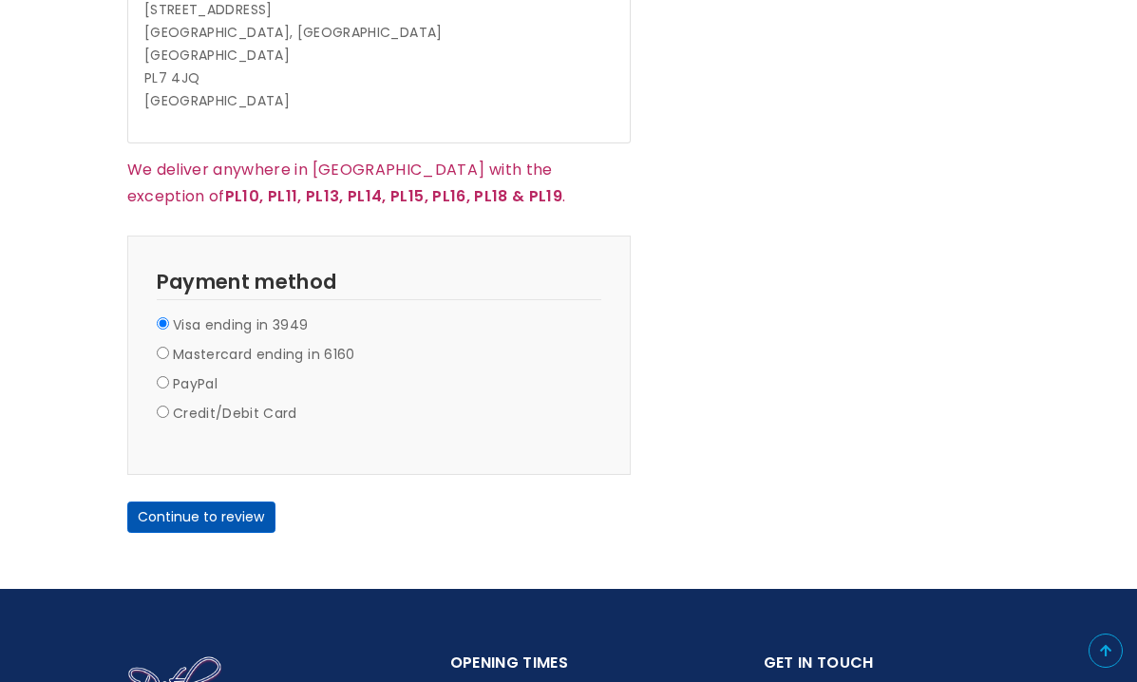
click at [198, 502] on button "Continue to review" at bounding box center [201, 518] width 148 height 32
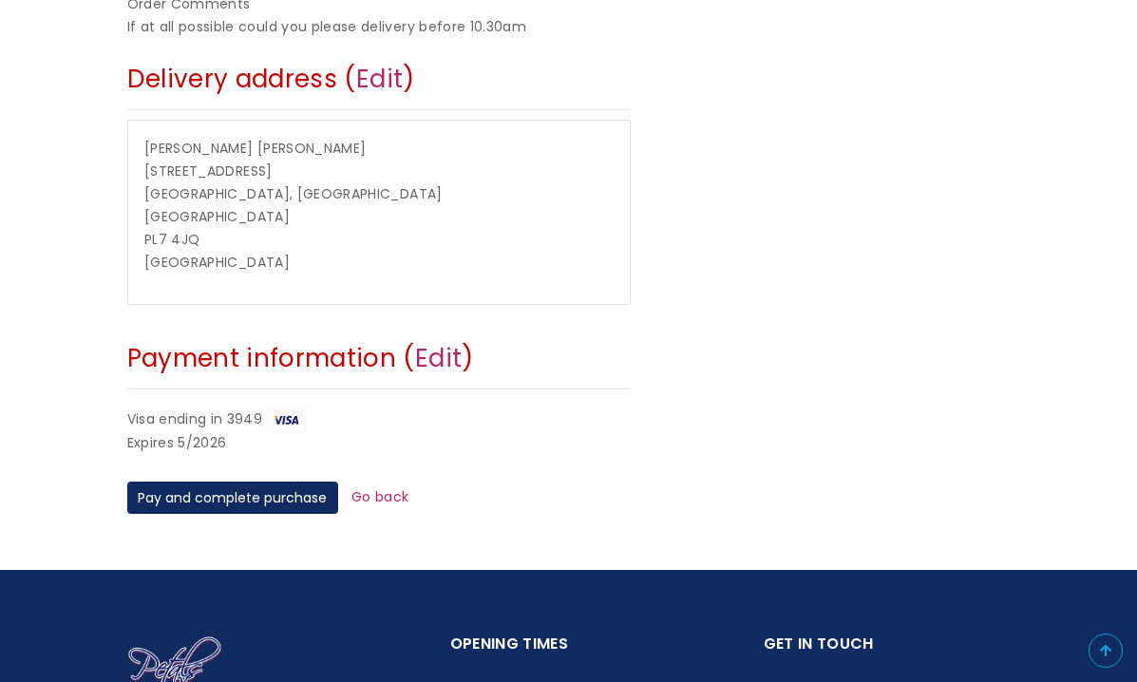
scroll to position [721, 0]
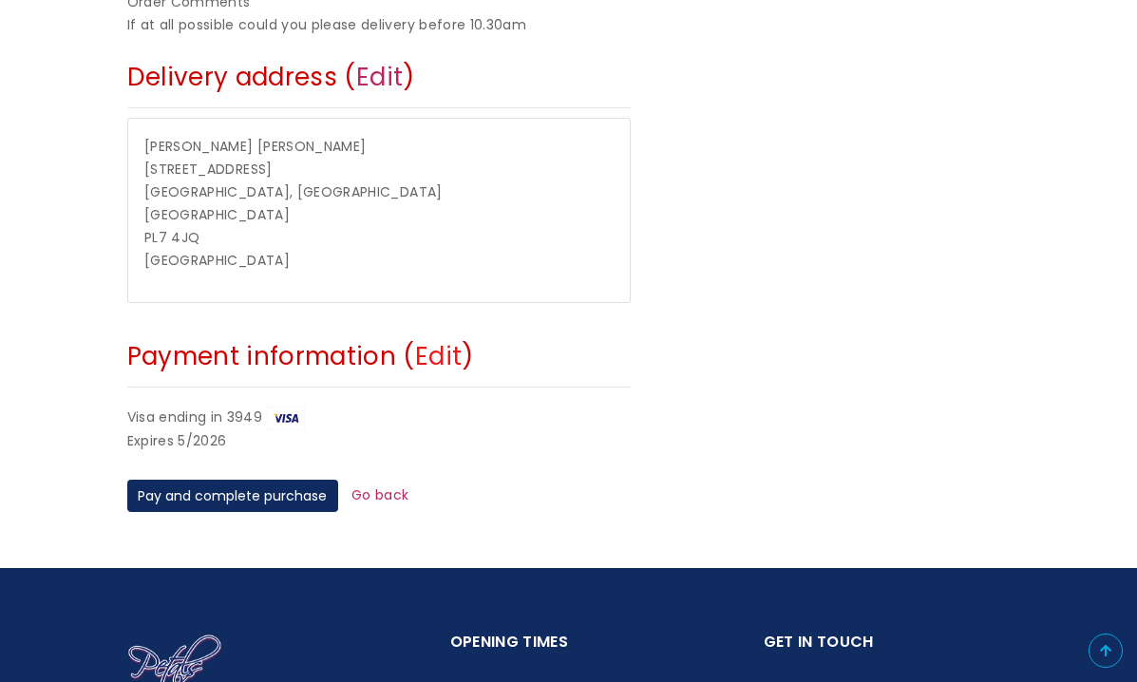
click at [445, 339] on link "Edit" at bounding box center [438, 356] width 47 height 34
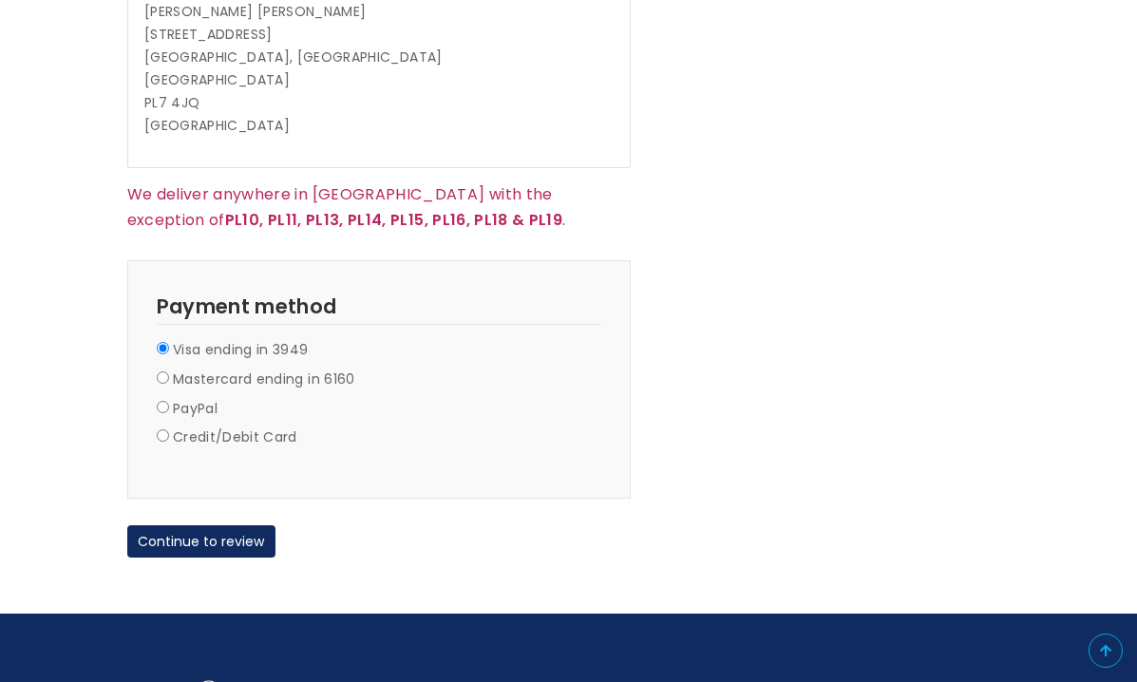
scroll to position [1449, 0]
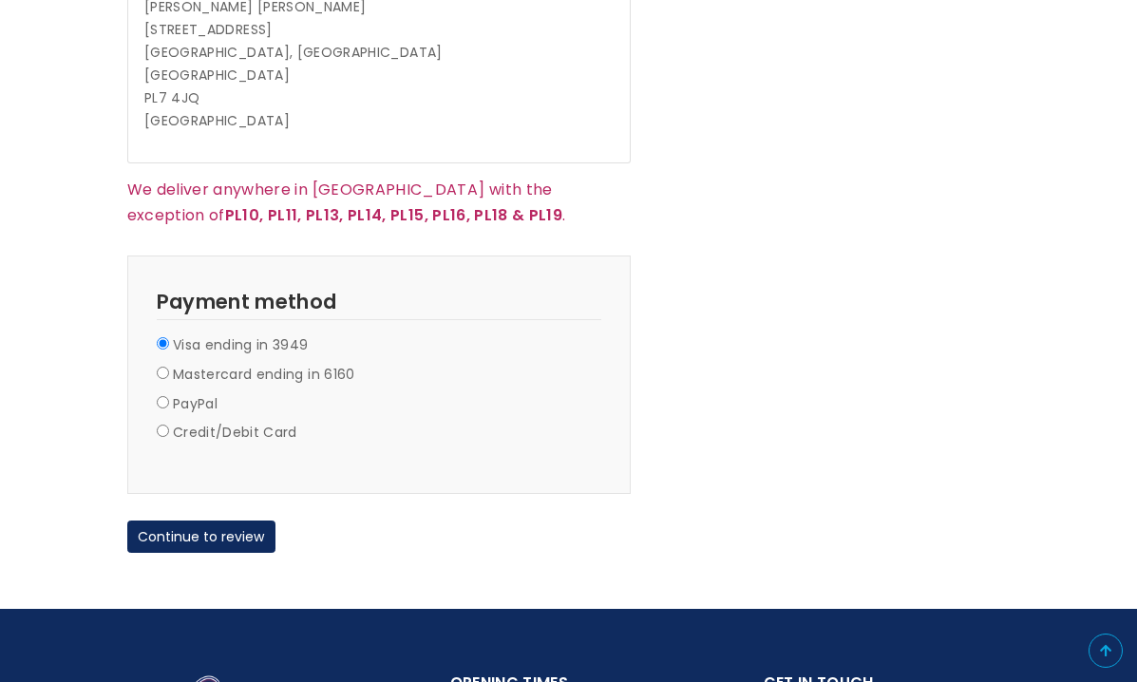
click at [162, 425] on input "Credit/Debit Card" at bounding box center [163, 431] width 12 height 12
radio input "true"
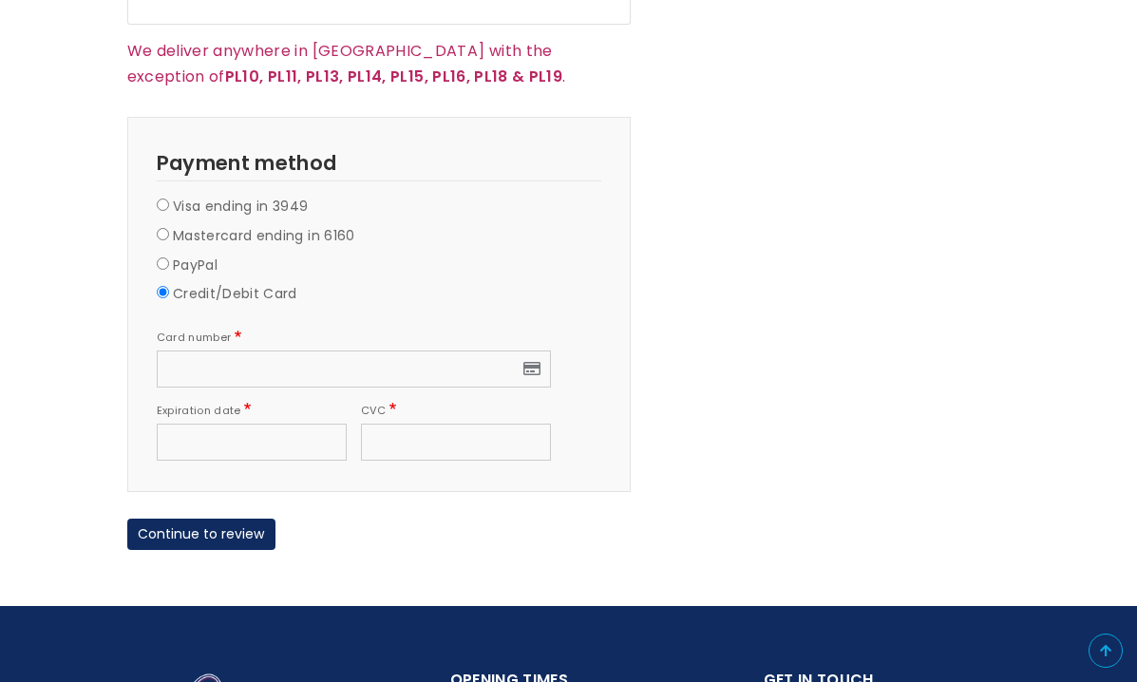
scroll to position [1588, 0]
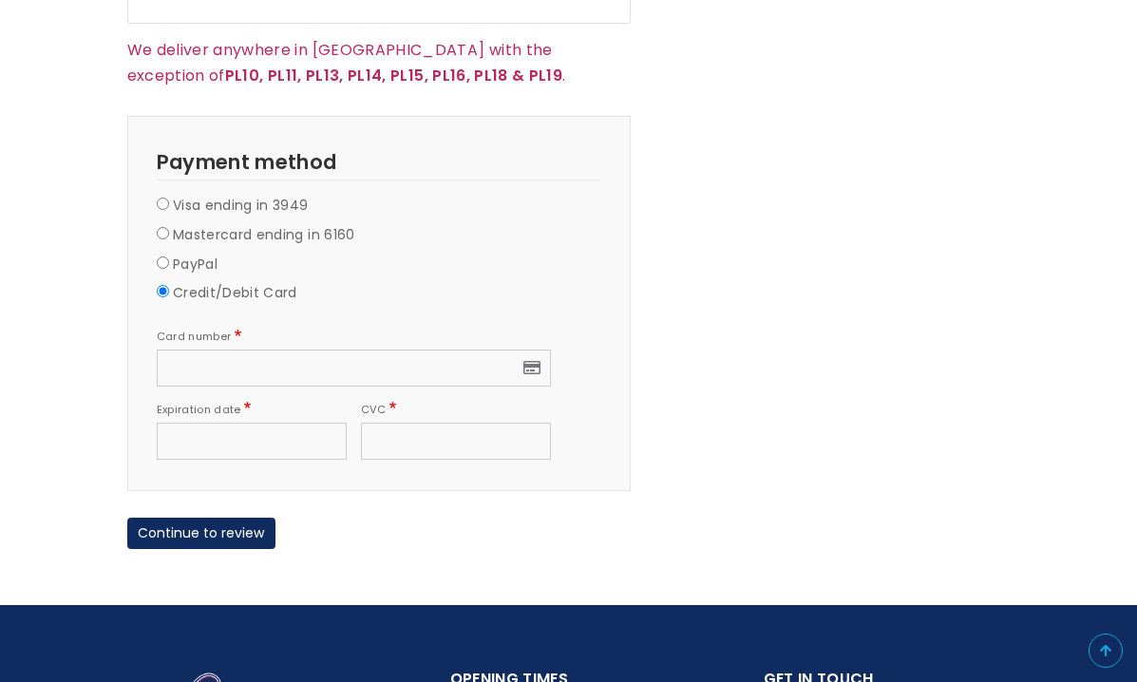
click at [230, 423] on div at bounding box center [252, 441] width 190 height 37
click at [223, 518] on button "Continue to review" at bounding box center [201, 534] width 148 height 32
click at [211, 518] on button "Continue to review" at bounding box center [201, 534] width 148 height 32
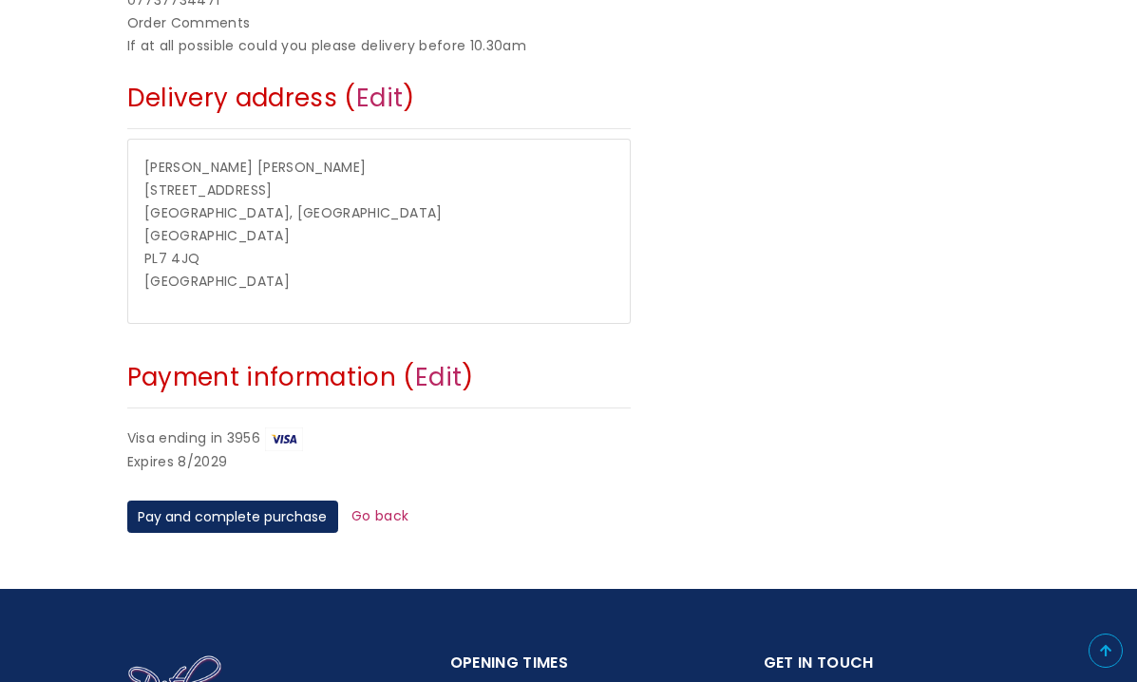
scroll to position [706, 0]
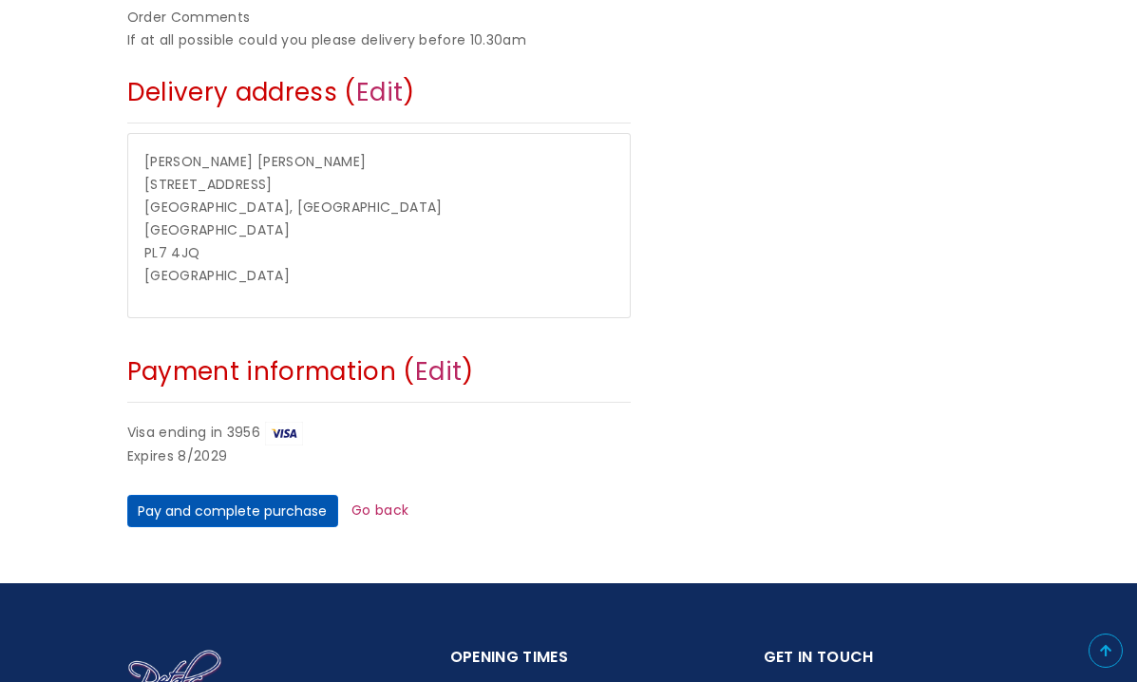
click at [237, 495] on button "Pay and complete purchase" at bounding box center [232, 511] width 211 height 32
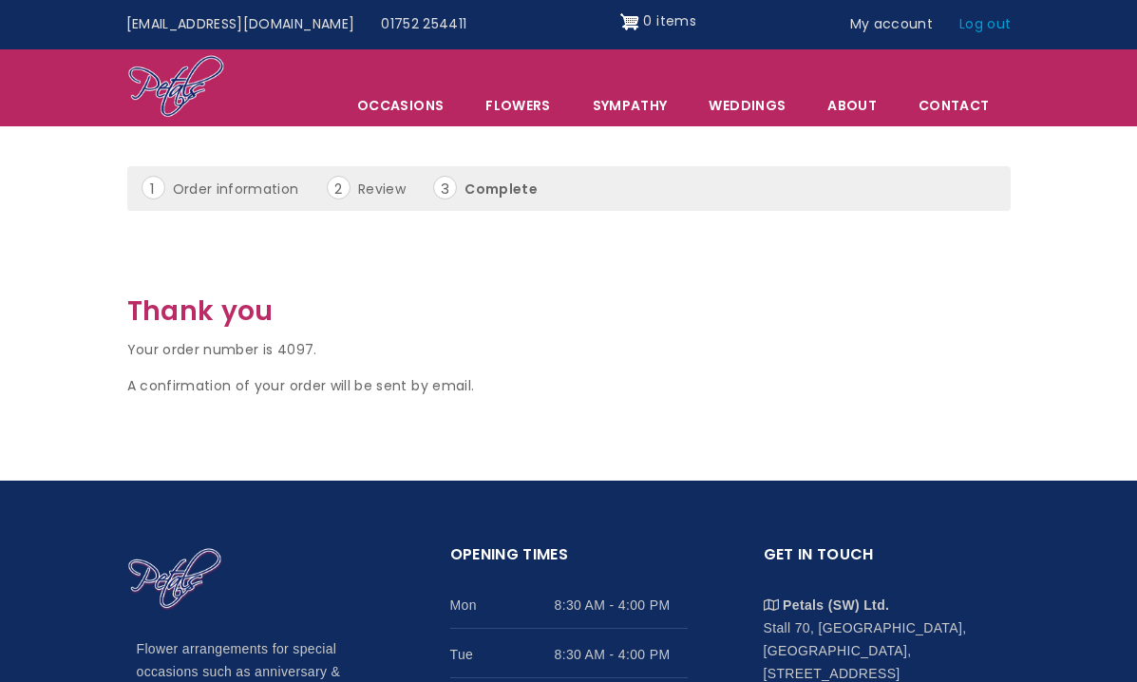
click at [998, 27] on link "Log out" at bounding box center [985, 25] width 78 height 36
